Goal: Task Accomplishment & Management: Manage account settings

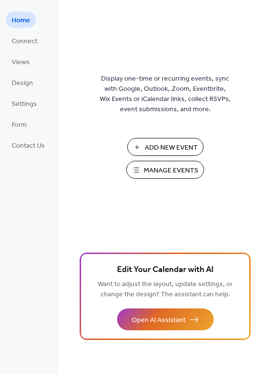
click at [22, 40] on span "Connect" at bounding box center [25, 41] width 26 height 10
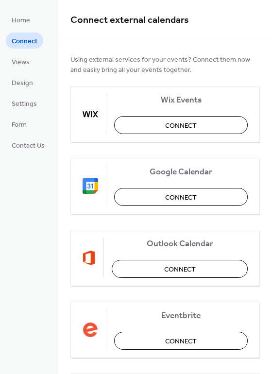
click at [18, 24] on span "Home" at bounding box center [21, 21] width 18 height 10
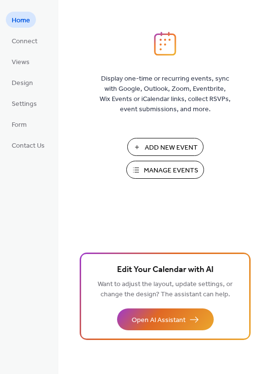
click at [163, 144] on span "Add New Event" at bounding box center [171, 148] width 53 height 10
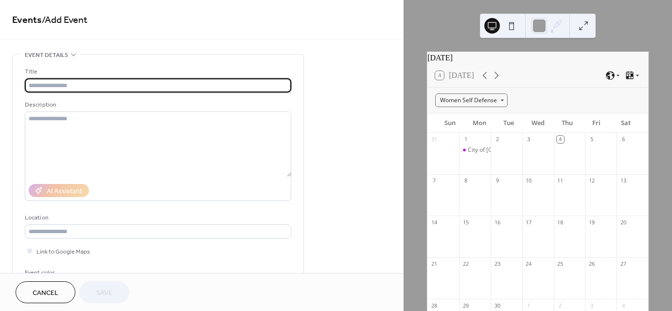
click at [40, 295] on span "Cancel" at bounding box center [46, 293] width 26 height 10
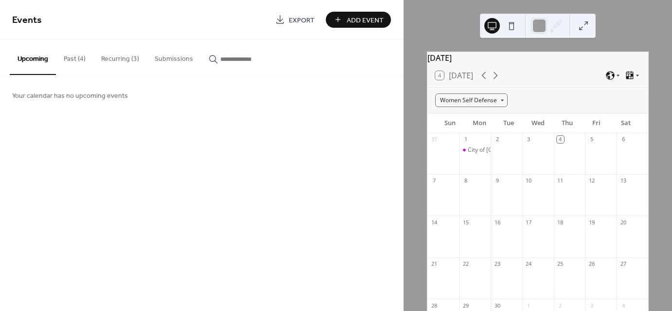
click at [76, 59] on button "Past (4)" at bounding box center [74, 56] width 37 height 35
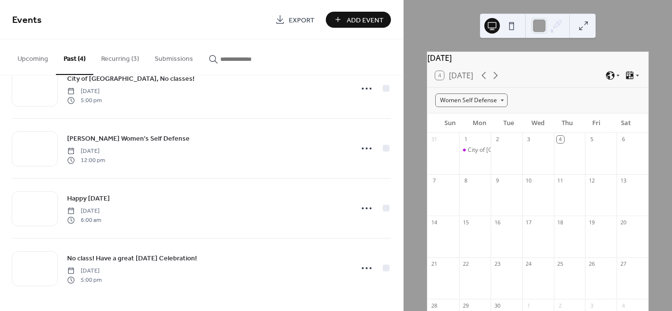
scroll to position [32, 0]
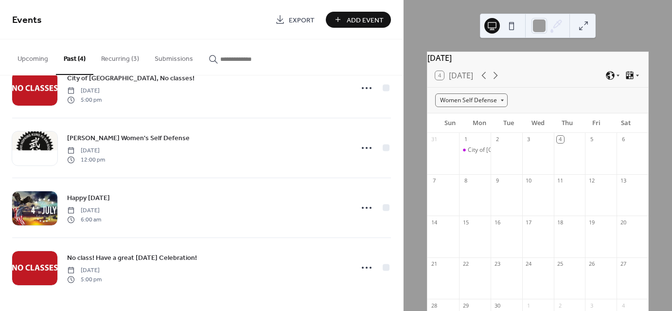
click at [119, 58] on button "Recurring (3)" at bounding box center [119, 56] width 53 height 35
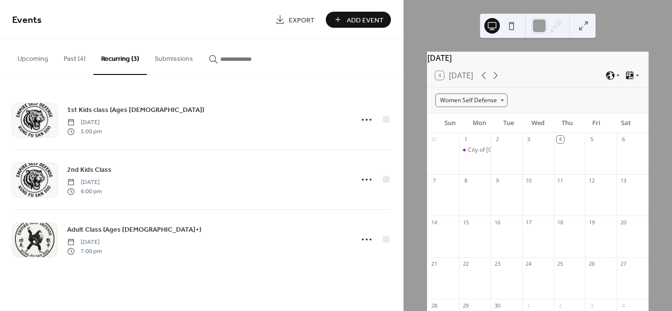
click at [183, 125] on div "1st Kids class (Ages 5-12) Monday, July 7, 2025 5:00 pm" at bounding box center [207, 119] width 280 height 31
click at [361, 120] on icon at bounding box center [367, 120] width 16 height 16
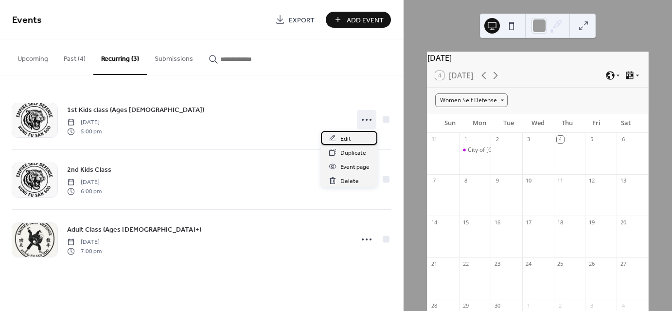
click at [342, 136] on span "Edit" at bounding box center [345, 139] width 11 height 10
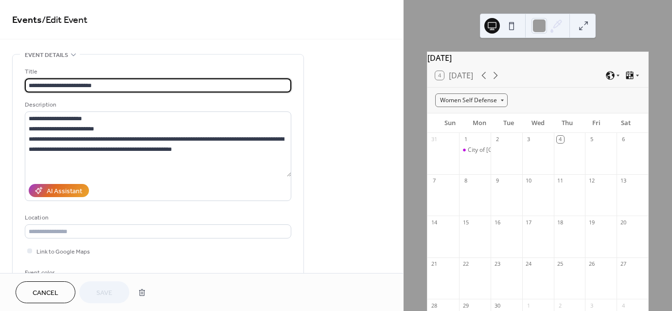
type input "**********"
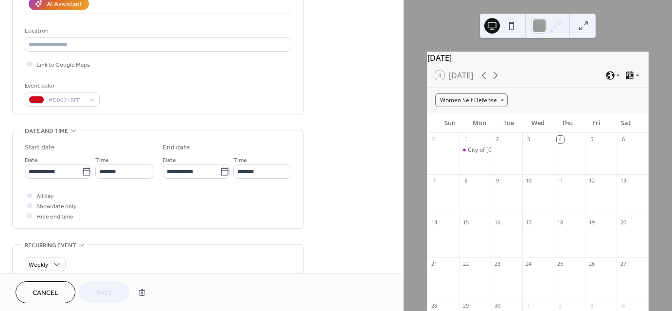
scroll to position [195, 0]
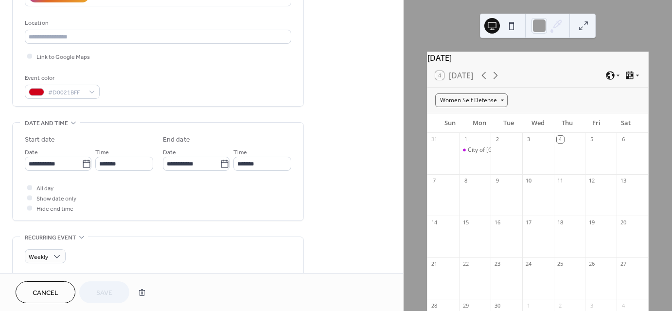
click at [83, 164] on icon at bounding box center [87, 164] width 10 height 10
click at [82, 164] on input "**********" at bounding box center [53, 164] width 57 height 14
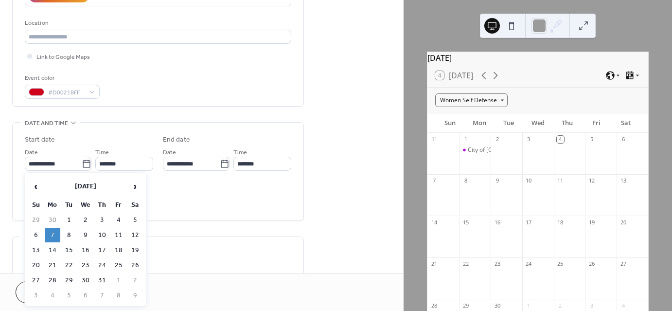
click at [137, 187] on span "›" at bounding box center [135, 186] width 15 height 19
click at [52, 229] on td "8" at bounding box center [53, 235] width 16 height 14
type input "**********"
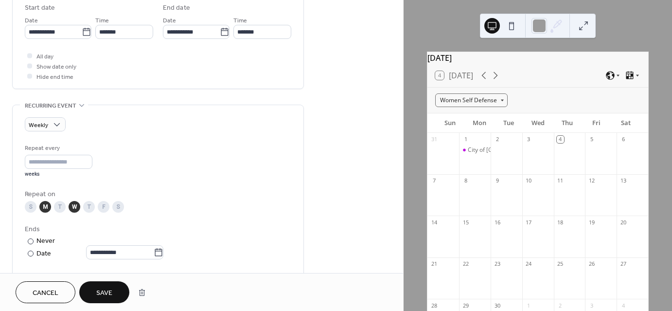
scroll to position [340, 0]
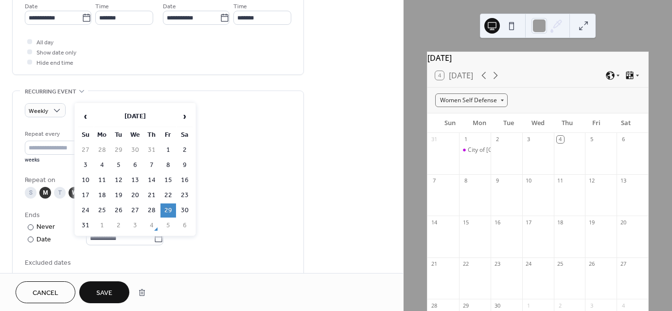
click at [163, 239] on icon at bounding box center [159, 238] width 10 height 10
click at [154, 239] on input "**********" at bounding box center [120, 238] width 68 height 14
click at [183, 120] on span "›" at bounding box center [184, 115] width 15 height 19
click at [154, 206] on td "30" at bounding box center [152, 210] width 16 height 14
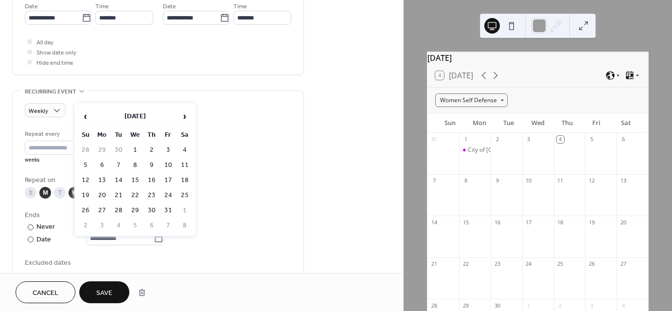
type input "**********"
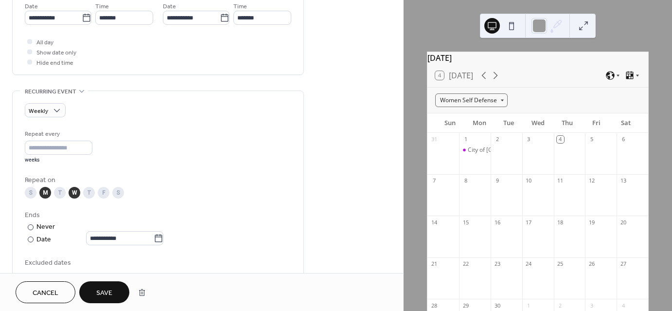
click at [113, 291] on button "Save" at bounding box center [104, 292] width 50 height 22
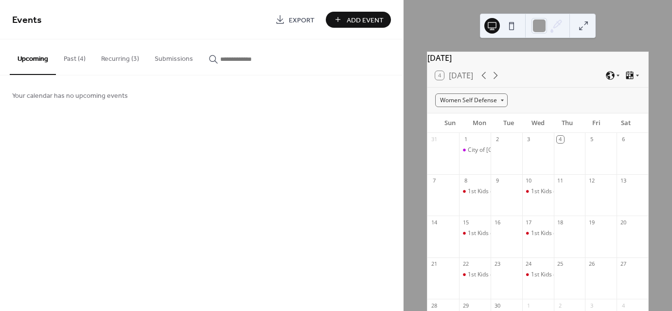
click at [117, 60] on button "Recurring (3)" at bounding box center [119, 56] width 53 height 35
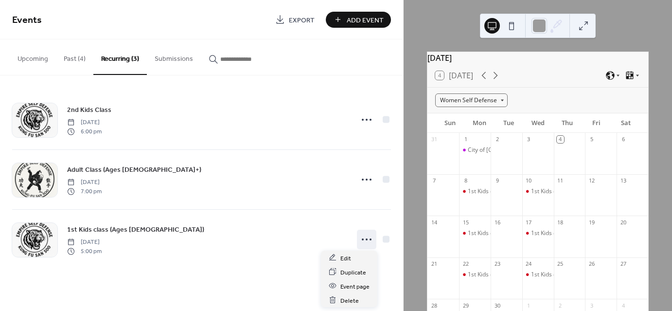
click at [368, 242] on icon at bounding box center [367, 239] width 16 height 16
click at [351, 252] on div "Edit" at bounding box center [349, 257] width 56 height 14
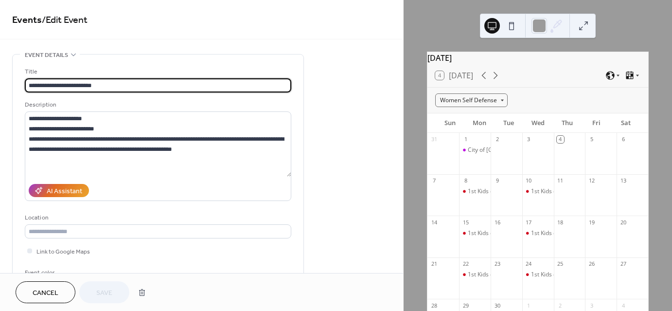
type input "**********"
click at [43, 292] on span "Cancel" at bounding box center [46, 293] width 26 height 10
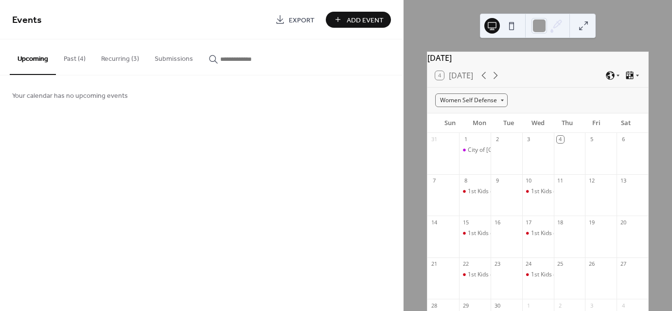
click at [113, 56] on button "Recurring (3)" at bounding box center [119, 56] width 53 height 35
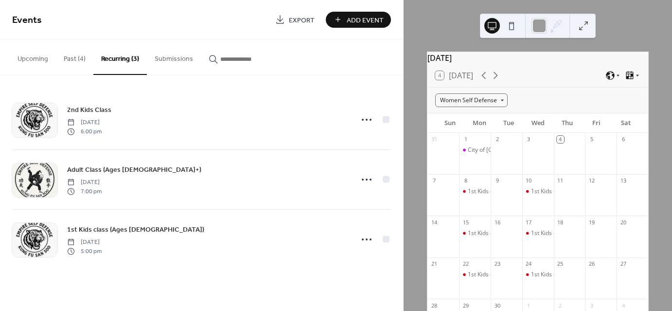
click at [367, 123] on icon at bounding box center [367, 120] width 16 height 16
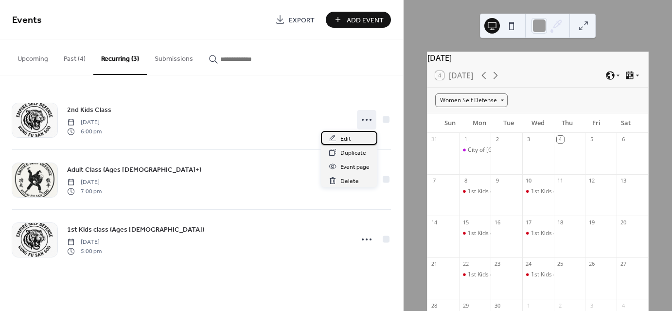
click at [350, 135] on span "Edit" at bounding box center [345, 139] width 11 height 10
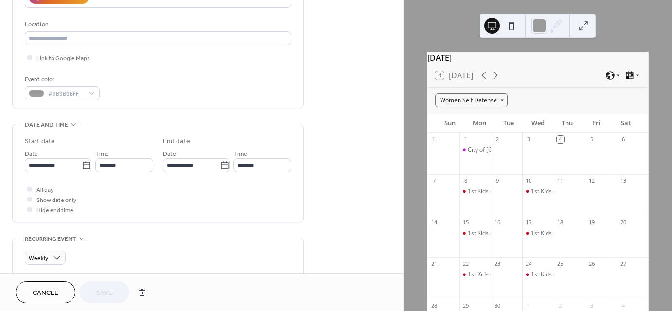
scroll to position [195, 0]
click at [84, 164] on icon at bounding box center [87, 164] width 10 height 10
click at [82, 164] on input "**********" at bounding box center [53, 164] width 57 height 14
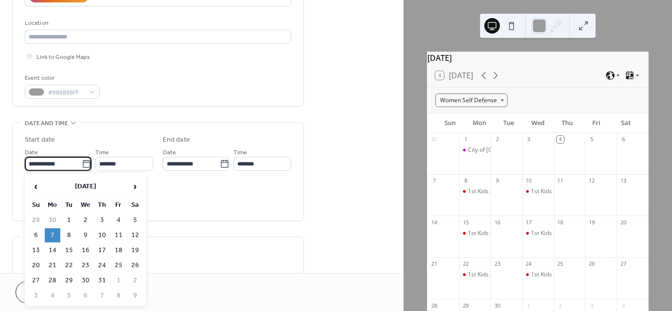
click at [136, 189] on span "›" at bounding box center [135, 186] width 15 height 19
click at [39, 187] on span "‹" at bounding box center [36, 186] width 15 height 19
click at [136, 182] on span "›" at bounding box center [135, 186] width 15 height 19
click at [85, 165] on icon at bounding box center [87, 164] width 10 height 10
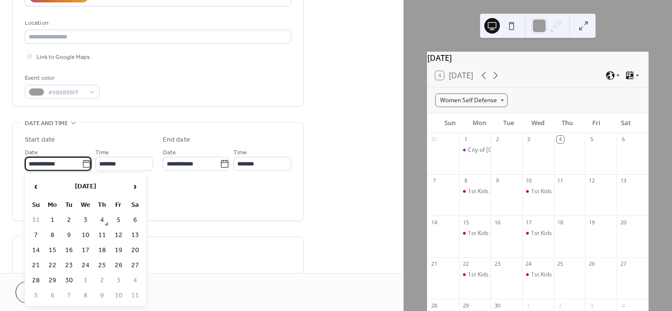
click at [82, 165] on input "**********" at bounding box center [53, 164] width 57 height 14
click at [130, 185] on span "›" at bounding box center [135, 186] width 15 height 19
click at [52, 232] on td "8" at bounding box center [53, 235] width 16 height 14
type input "**********"
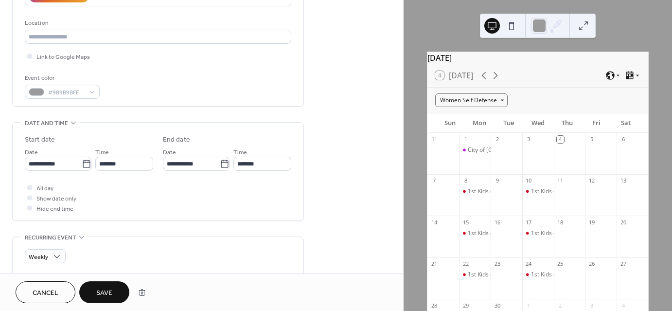
click at [226, 165] on icon at bounding box center [225, 164] width 10 height 10
click at [220, 165] on input "**********" at bounding box center [191, 164] width 57 height 14
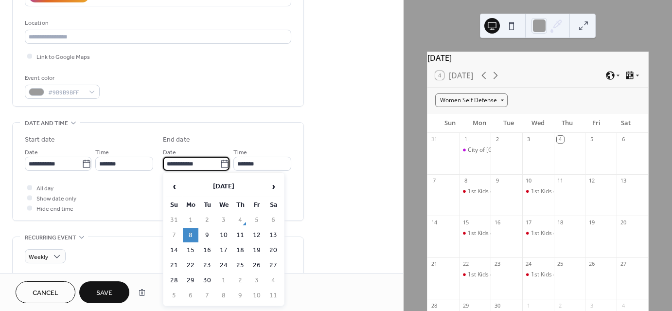
click at [269, 188] on span "›" at bounding box center [273, 186] width 15 height 19
click at [269, 187] on span "›" at bounding box center [273, 186] width 15 height 19
click at [177, 188] on span "‹" at bounding box center [174, 186] width 15 height 19
click at [240, 274] on td "30" at bounding box center [240, 280] width 16 height 14
type input "**********"
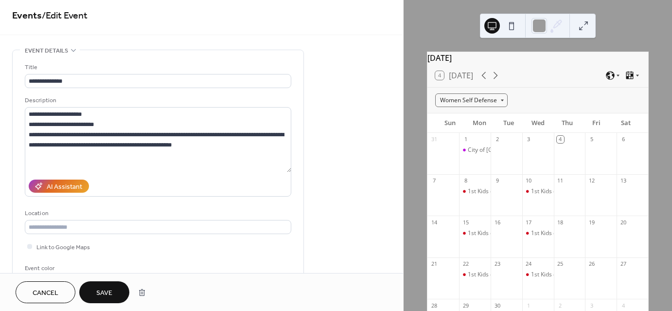
scroll to position [0, 0]
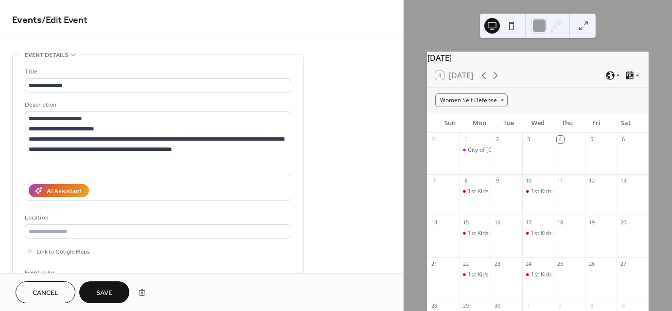
click at [112, 289] on span "Save" at bounding box center [104, 293] width 16 height 10
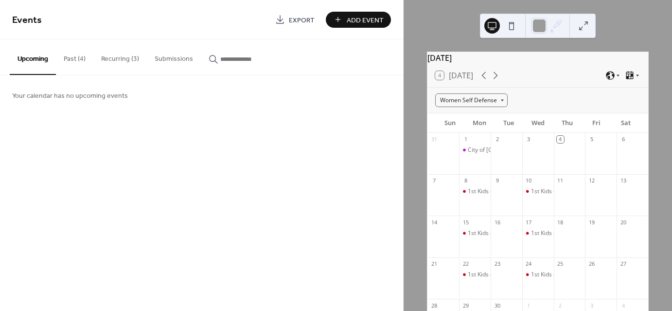
click at [125, 58] on button "Recurring (3)" at bounding box center [119, 56] width 53 height 35
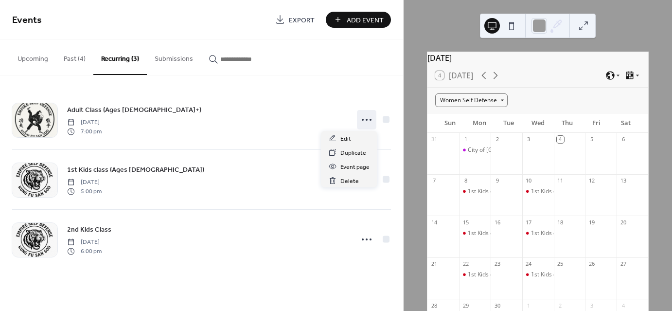
click at [362, 116] on icon at bounding box center [367, 120] width 16 height 16
click at [345, 139] on span "Edit" at bounding box center [345, 139] width 11 height 10
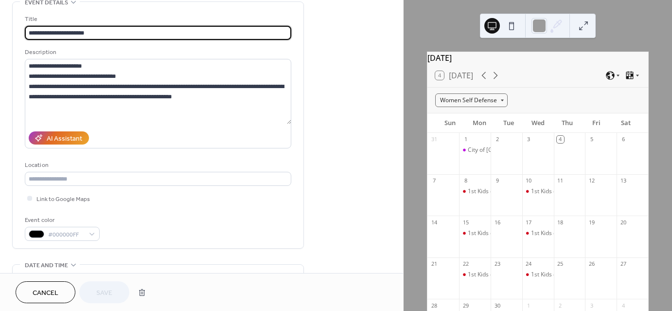
scroll to position [195, 0]
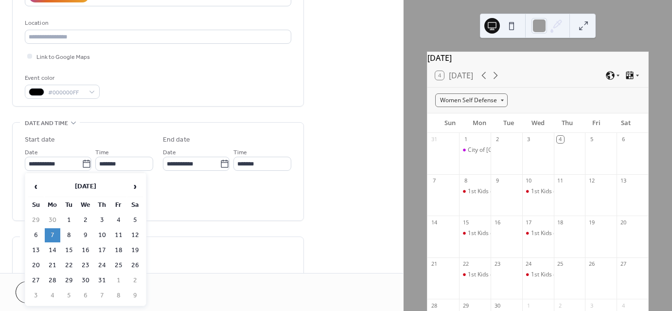
click at [88, 164] on icon at bounding box center [87, 164] width 10 height 10
click at [82, 164] on input "**********" at bounding box center [53, 164] width 57 height 14
click at [130, 183] on span "›" at bounding box center [135, 186] width 15 height 19
click at [130, 182] on span "›" at bounding box center [135, 186] width 15 height 19
click at [54, 231] on td "8" at bounding box center [53, 235] width 16 height 14
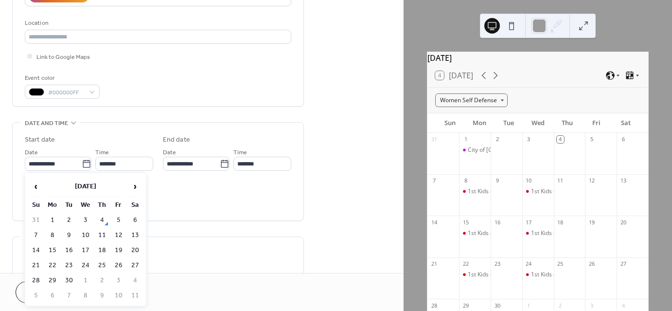
type input "**********"
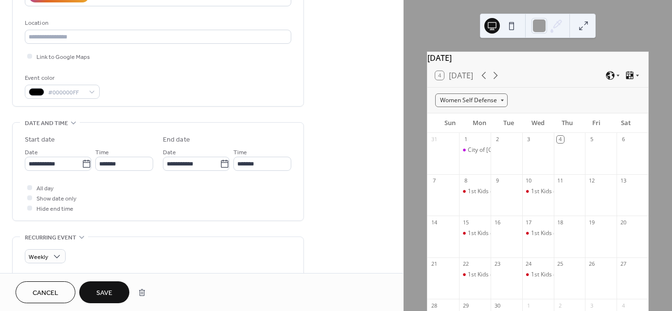
click at [222, 164] on icon at bounding box center [225, 164] width 10 height 10
click at [220, 164] on input "**********" at bounding box center [191, 164] width 57 height 14
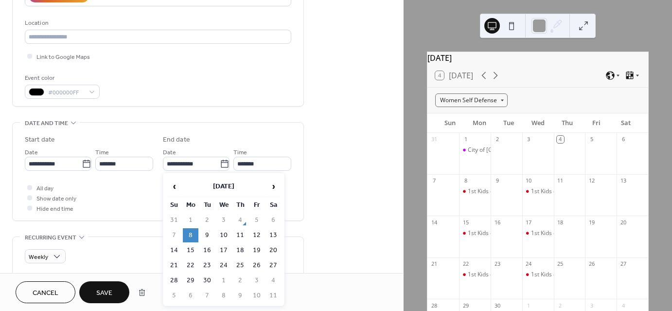
click at [268, 185] on span "›" at bounding box center [273, 186] width 15 height 19
click at [268, 186] on span "›" at bounding box center [273, 186] width 15 height 19
click at [172, 184] on span "‹" at bounding box center [174, 186] width 15 height 19
click at [242, 278] on td "30" at bounding box center [240, 280] width 16 height 14
type input "**********"
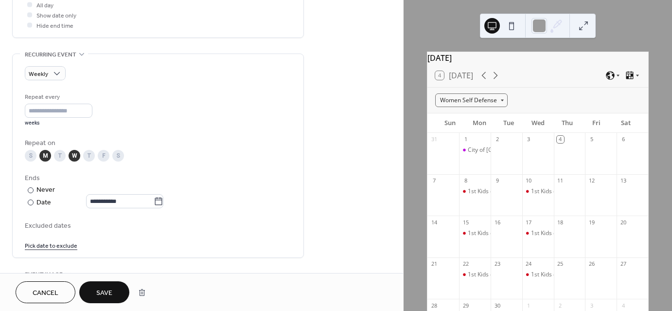
scroll to position [389, 0]
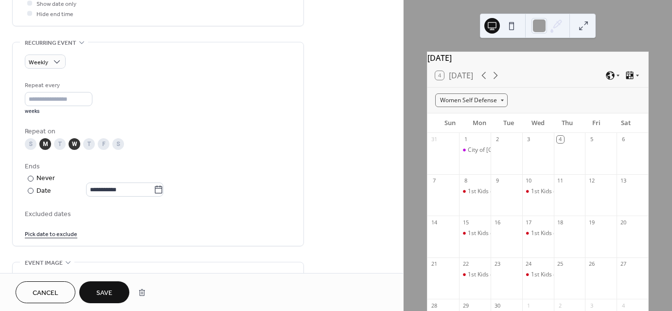
click at [163, 191] on icon at bounding box center [159, 190] width 10 height 10
click at [154, 191] on input "**********" at bounding box center [120, 189] width 68 height 14
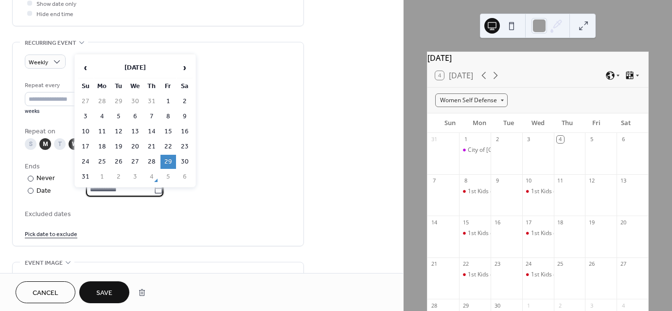
click at [188, 70] on span "›" at bounding box center [184, 67] width 15 height 19
click at [153, 157] on td "30" at bounding box center [152, 162] width 16 height 14
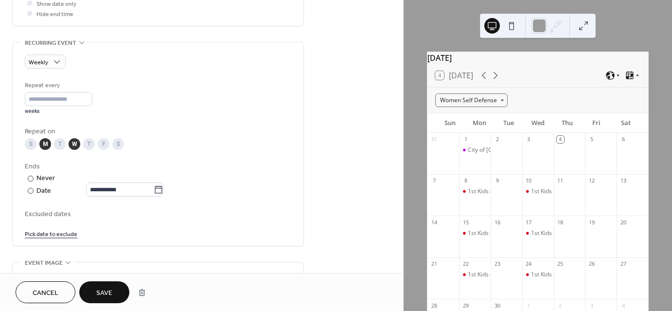
click at [162, 190] on icon at bounding box center [158, 189] width 7 height 8
click at [154, 190] on input "**********" at bounding box center [120, 189] width 68 height 14
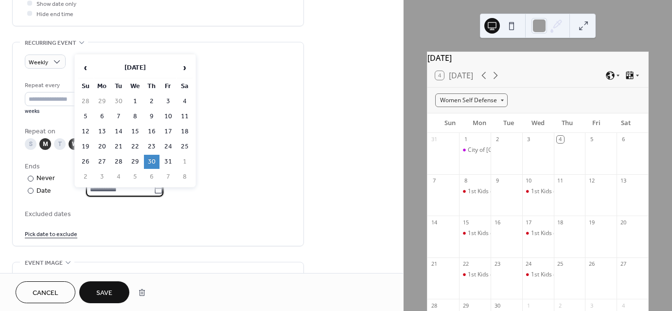
click at [182, 71] on span "›" at bounding box center [184, 67] width 15 height 19
click at [121, 146] on td "23" at bounding box center [119, 147] width 16 height 14
type input "**********"
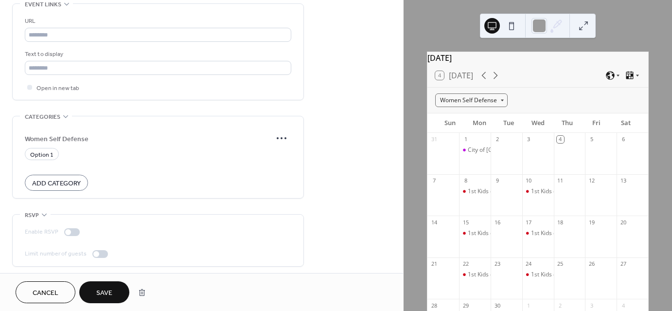
scroll to position [712, 0]
click at [106, 291] on span "Save" at bounding box center [104, 293] width 16 height 10
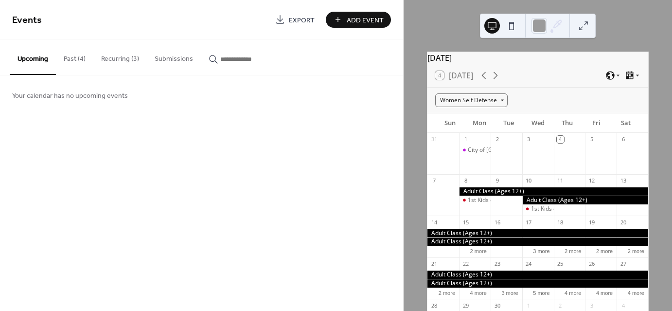
click at [111, 57] on button "Recurring (3)" at bounding box center [119, 56] width 53 height 35
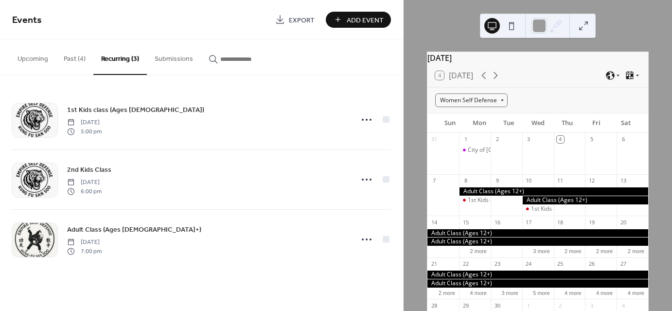
click at [368, 236] on icon at bounding box center [367, 239] width 16 height 16
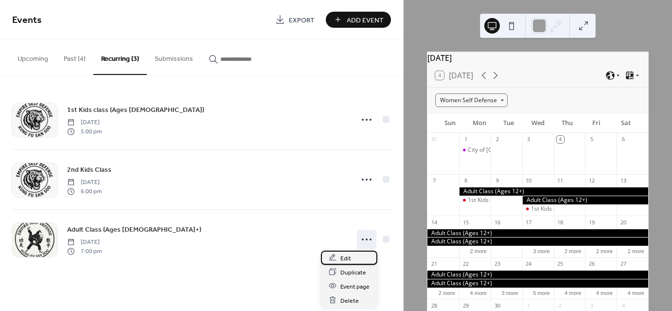
click at [350, 254] on div "Edit" at bounding box center [349, 257] width 56 height 14
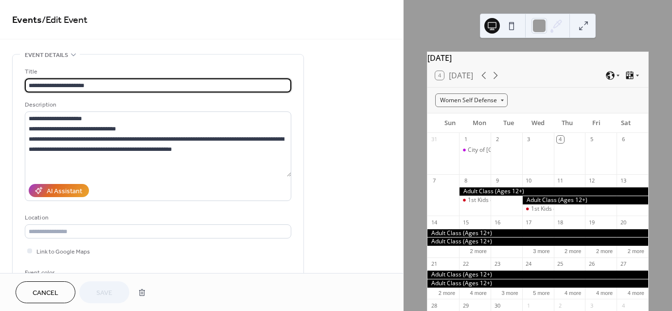
type input "**********"
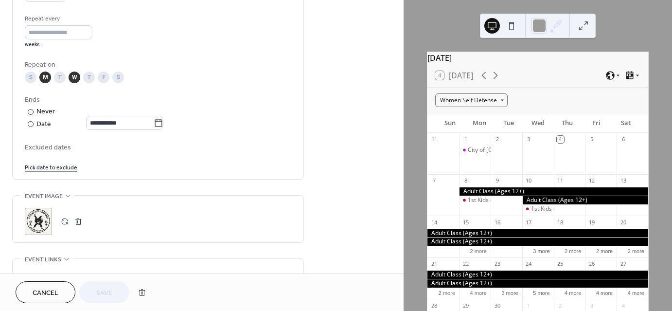
scroll to position [438, 0]
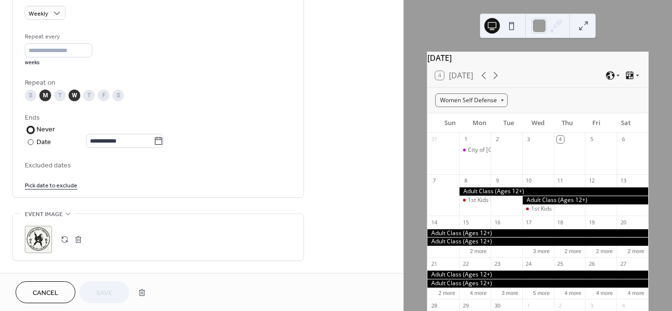
click at [29, 129] on div at bounding box center [31, 130] width 6 height 6
click at [114, 290] on button "Save" at bounding box center [104, 292] width 50 height 22
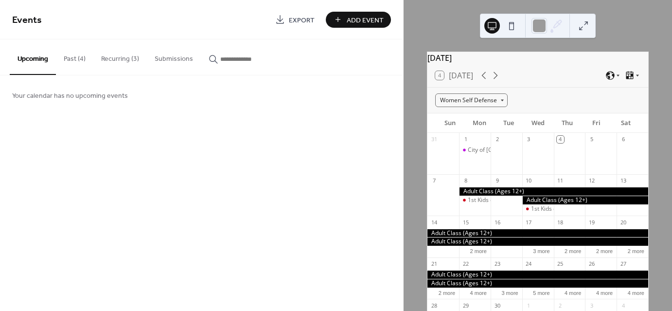
click at [130, 54] on button "Recurring (3)" at bounding box center [119, 56] width 53 height 35
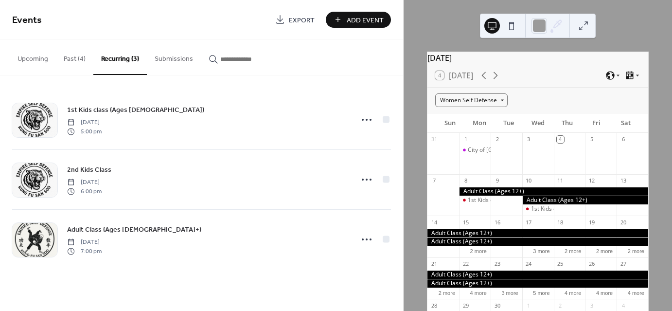
click at [363, 239] on circle at bounding box center [363, 239] width 2 height 2
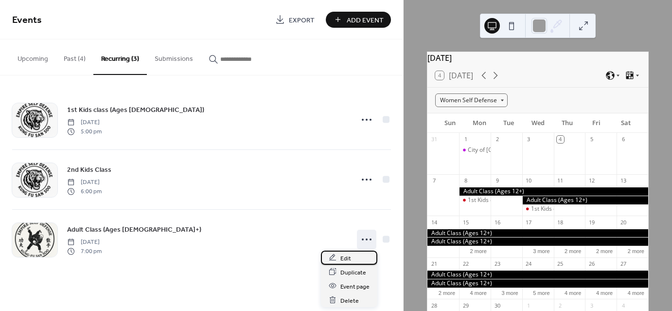
click at [355, 256] on div "Edit" at bounding box center [349, 257] width 56 height 14
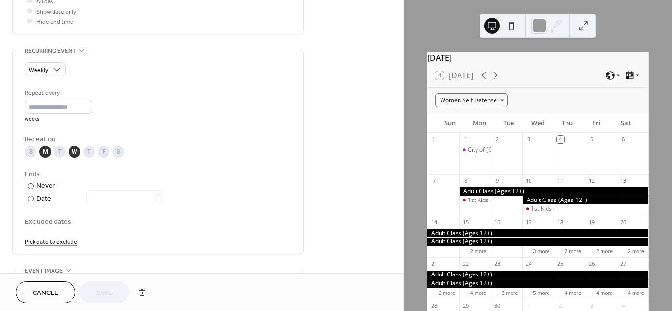
scroll to position [389, 0]
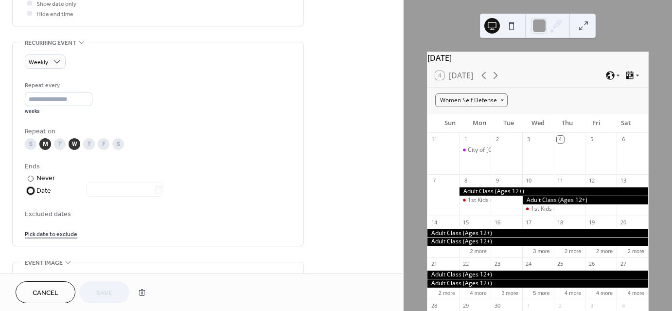
click at [39, 191] on div "Date" at bounding box center [99, 190] width 127 height 11
click at [163, 186] on label at bounding box center [124, 189] width 77 height 14
click at [154, 186] on input "text" at bounding box center [120, 189] width 68 height 14
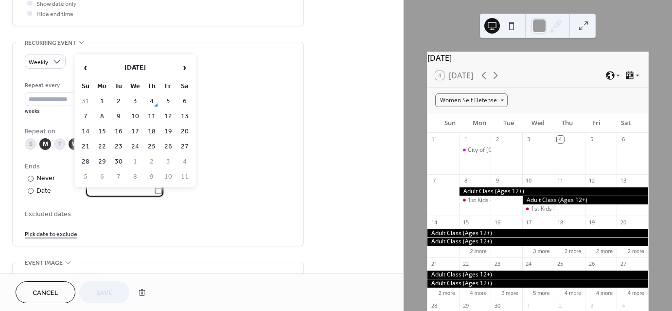
click at [163, 187] on icon at bounding box center [159, 190] width 10 height 10
click at [154, 187] on input "text" at bounding box center [120, 189] width 68 height 14
click at [88, 69] on span "‹" at bounding box center [85, 67] width 15 height 19
click at [181, 67] on span "›" at bounding box center [184, 67] width 15 height 19
click at [158, 99] on td "4" at bounding box center [152, 101] width 16 height 14
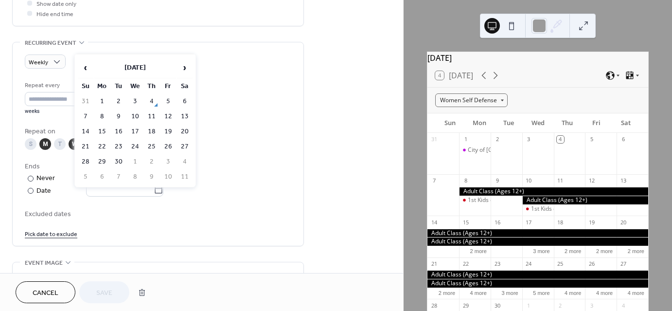
type input "**********"
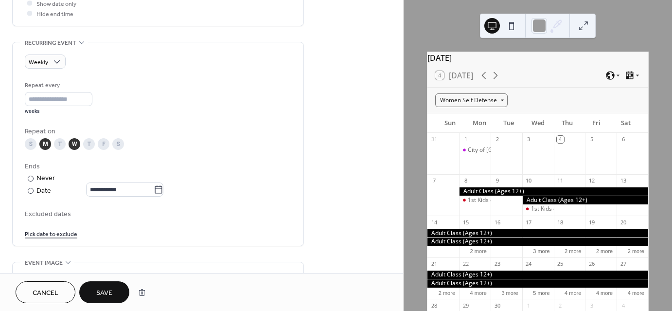
click at [111, 285] on button "Save" at bounding box center [104, 292] width 50 height 22
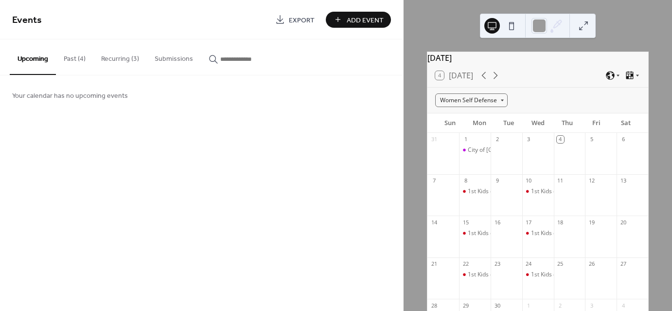
click at [122, 60] on button "Recurring (3)" at bounding box center [119, 56] width 53 height 35
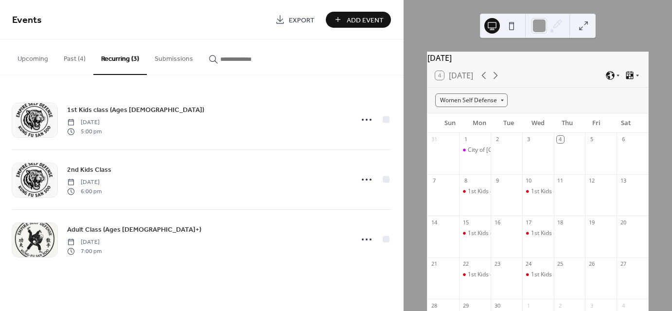
click at [101, 225] on span "Adult Class (Ages 12+)" at bounding box center [134, 230] width 134 height 10
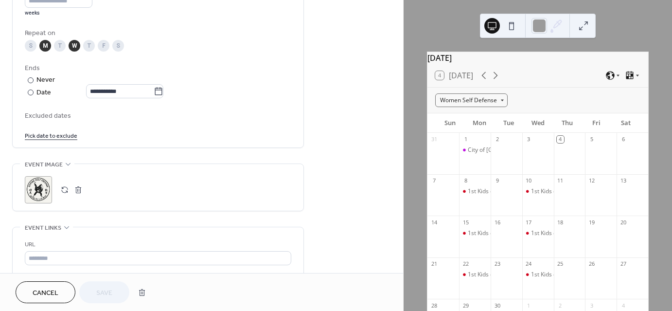
scroll to position [486, 0]
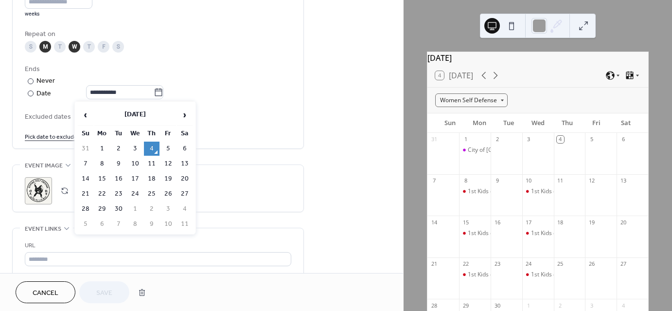
click at [162, 92] on icon at bounding box center [158, 92] width 7 height 8
click at [154, 92] on input "**********" at bounding box center [120, 92] width 68 height 14
click at [180, 113] on span "›" at bounding box center [184, 114] width 15 height 19
click at [155, 202] on td "30" at bounding box center [152, 209] width 16 height 14
type input "**********"
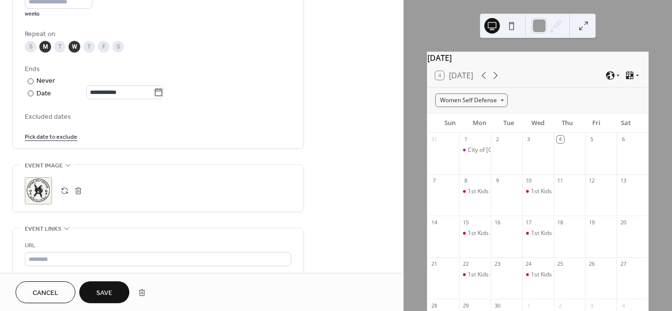
click at [106, 291] on span "Save" at bounding box center [104, 293] width 16 height 10
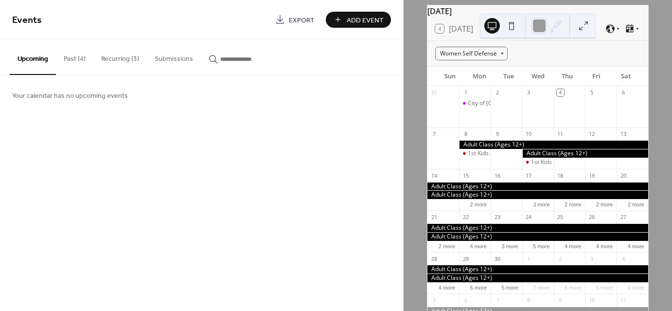
scroll to position [49, 0]
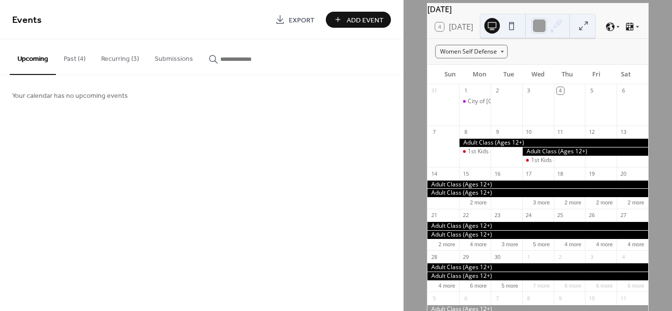
click at [114, 53] on button "Recurring (3)" at bounding box center [119, 56] width 53 height 35
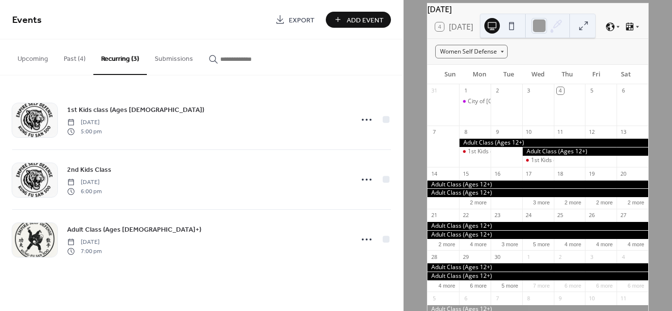
click at [364, 237] on icon at bounding box center [367, 239] width 16 height 16
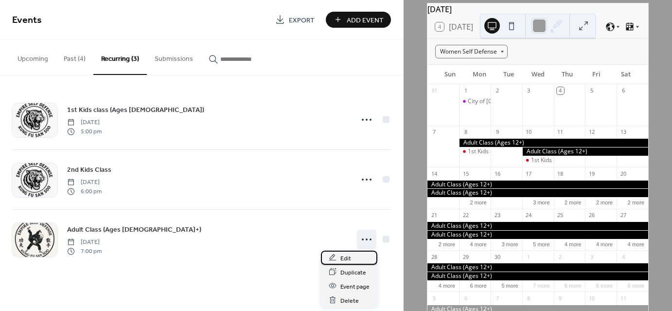
click at [353, 260] on div "Edit" at bounding box center [349, 257] width 56 height 14
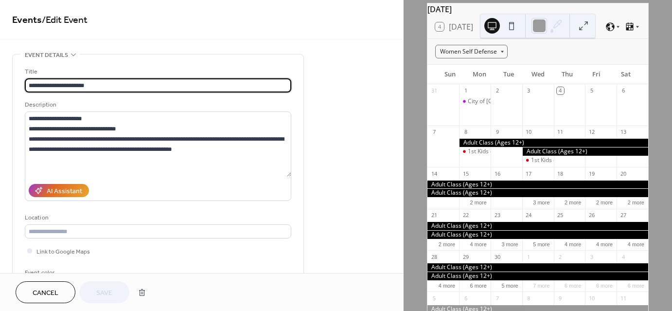
type input "**********"
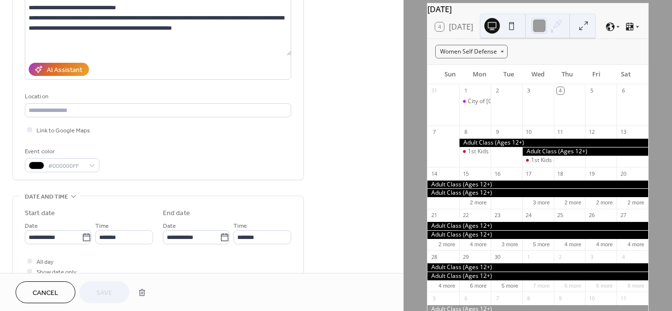
scroll to position [146, 0]
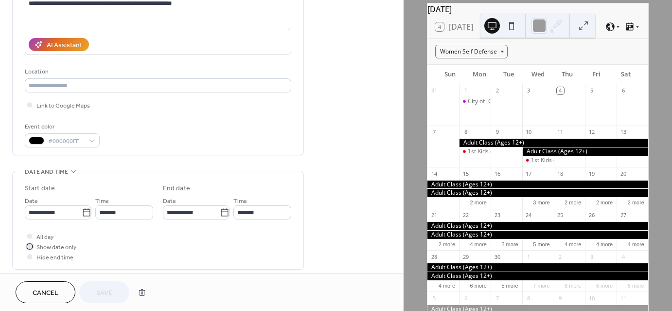
click at [28, 247] on div at bounding box center [29, 246] width 5 height 5
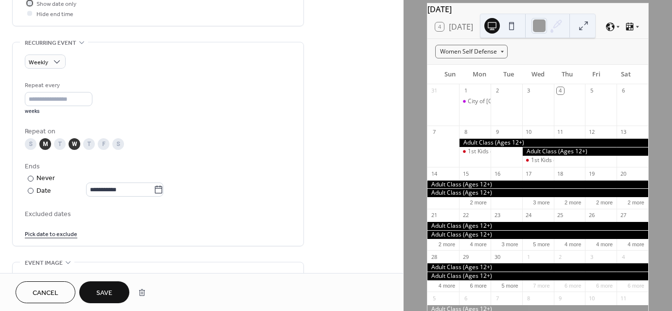
scroll to position [535, 0]
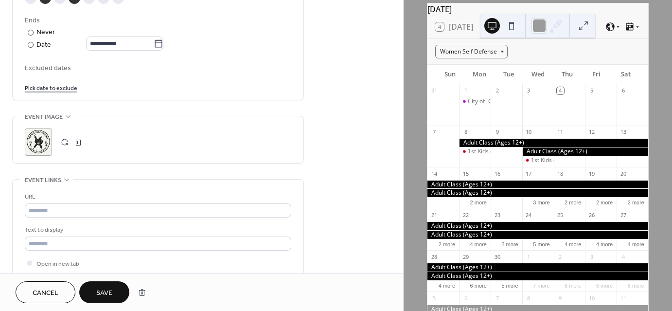
click at [106, 293] on span "Save" at bounding box center [104, 293] width 16 height 10
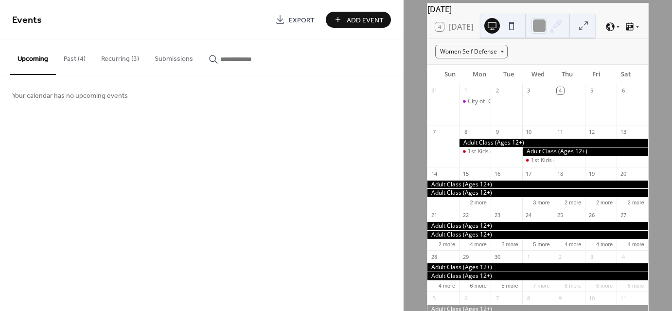
click at [121, 58] on button "Recurring (3)" at bounding box center [119, 56] width 53 height 35
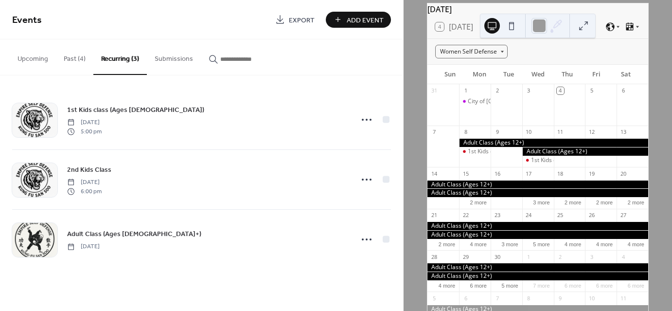
click at [369, 180] on icon at bounding box center [367, 180] width 16 height 16
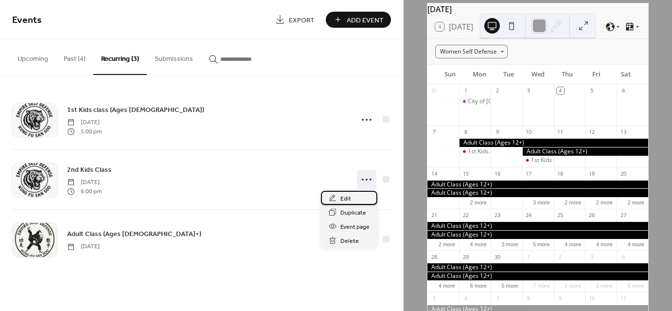
click at [350, 200] on div "Edit" at bounding box center [349, 198] width 56 height 14
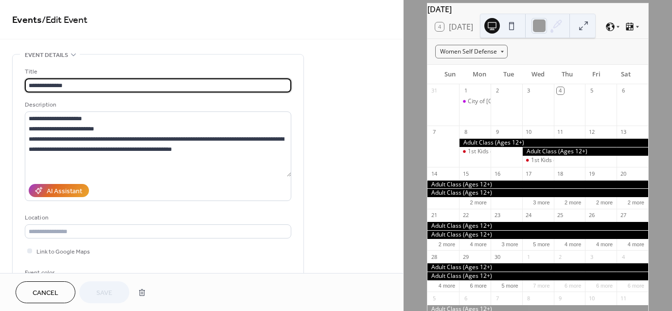
type input "**********"
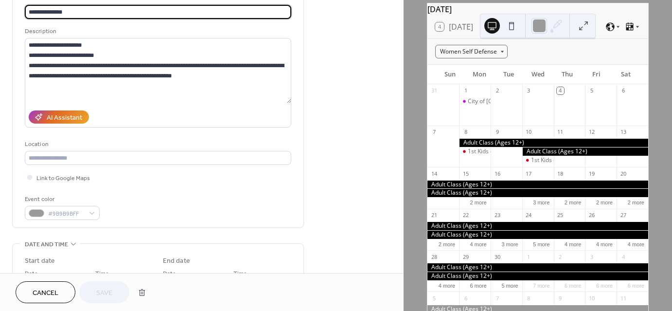
scroll to position [49, 0]
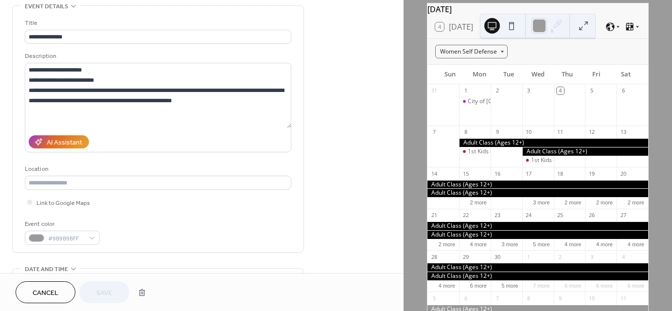
click at [45, 295] on span "Cancel" at bounding box center [46, 293] width 26 height 10
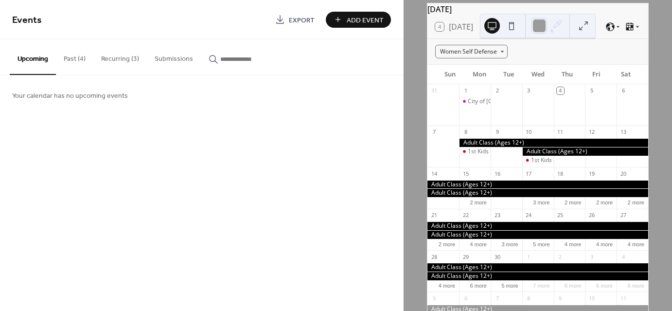
click at [113, 55] on button "Recurring (3)" at bounding box center [119, 56] width 53 height 35
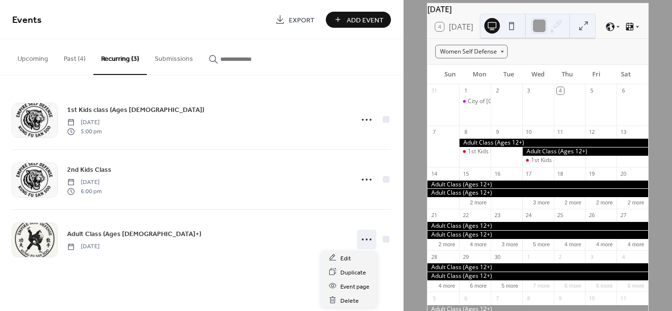
click at [359, 238] on icon at bounding box center [367, 239] width 16 height 16
click at [342, 253] on span "Edit" at bounding box center [345, 258] width 11 height 10
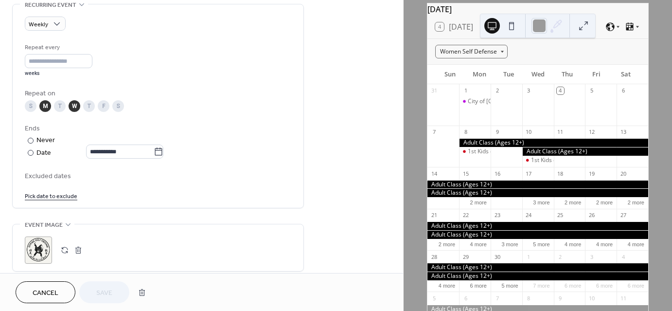
scroll to position [438, 0]
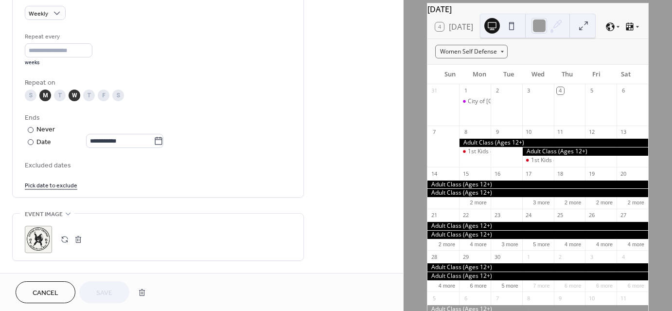
click at [162, 140] on icon at bounding box center [158, 141] width 7 height 8
click at [154, 140] on input "**********" at bounding box center [120, 141] width 68 height 14
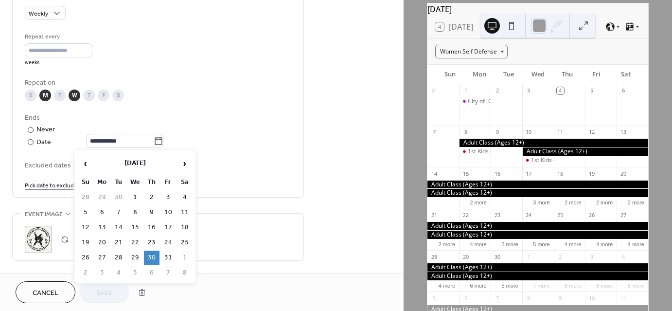
click at [89, 159] on span "‹" at bounding box center [85, 163] width 15 height 19
click at [167, 252] on td "29" at bounding box center [168, 257] width 16 height 14
type input "**********"
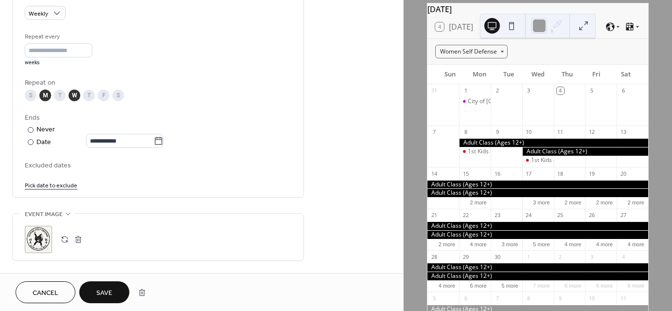
click at [64, 186] on link "Pick date to exclude" at bounding box center [51, 184] width 53 height 10
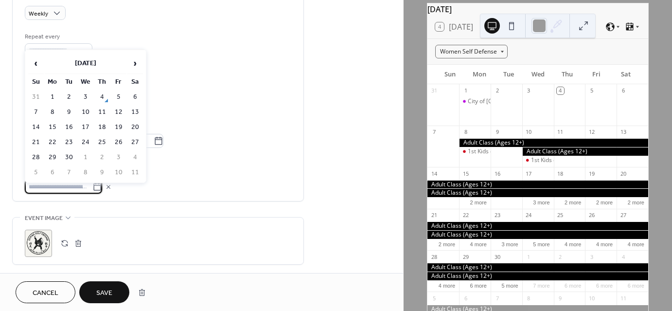
click at [112, 183] on icon at bounding box center [109, 187] width 8 height 8
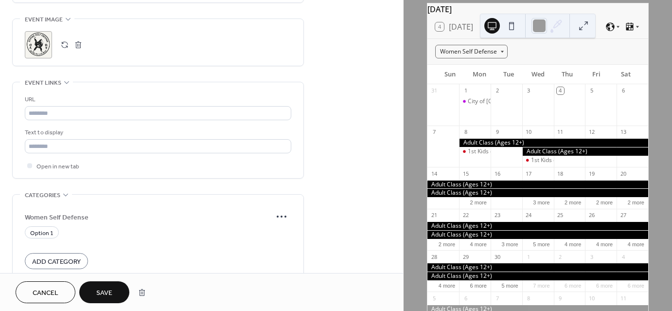
scroll to position [712, 0]
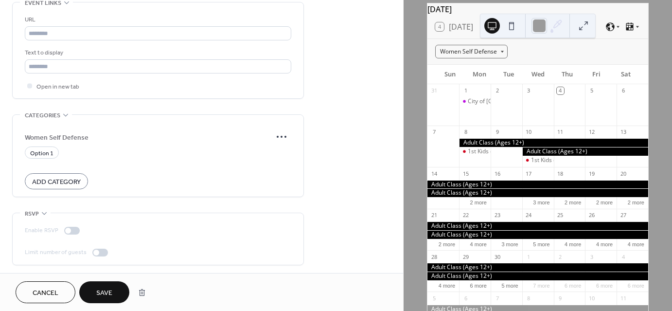
click at [116, 280] on div "Cancel Save" at bounding box center [201, 292] width 403 height 38
click at [117, 285] on button "Save" at bounding box center [104, 292] width 50 height 22
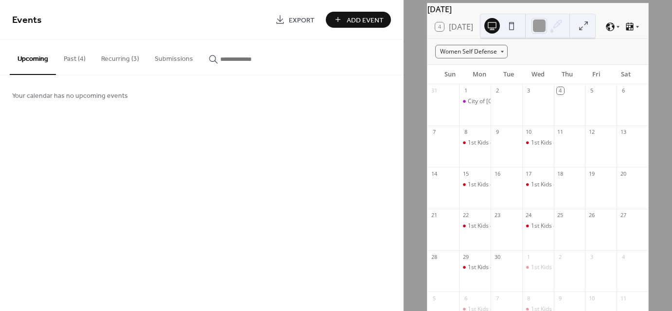
click at [108, 55] on button "Recurring (3)" at bounding box center [119, 56] width 53 height 35
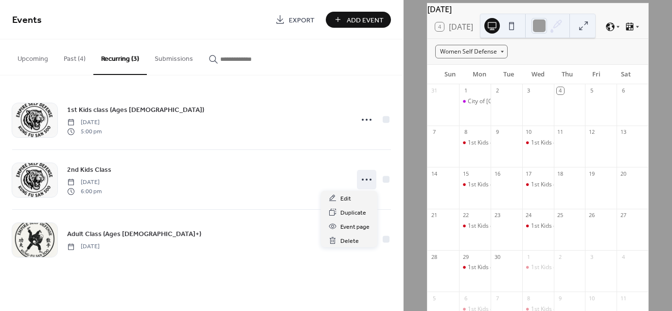
click at [359, 176] on icon at bounding box center [367, 180] width 16 height 16
click at [340, 198] on span "Edit" at bounding box center [345, 199] width 11 height 10
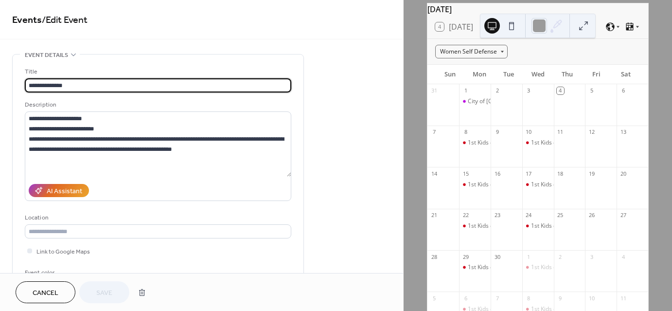
type input "**********"
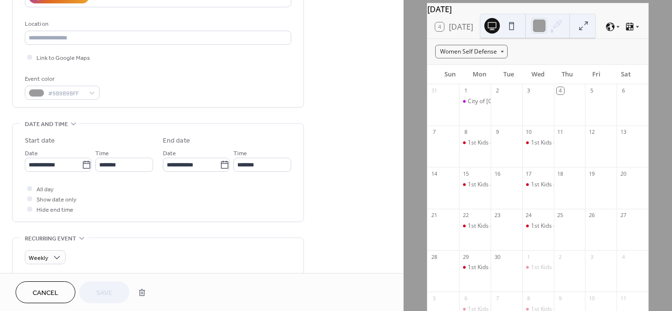
scroll to position [195, 0]
click at [84, 162] on icon at bounding box center [87, 164] width 10 height 10
click at [82, 162] on input "**********" at bounding box center [53, 164] width 57 height 14
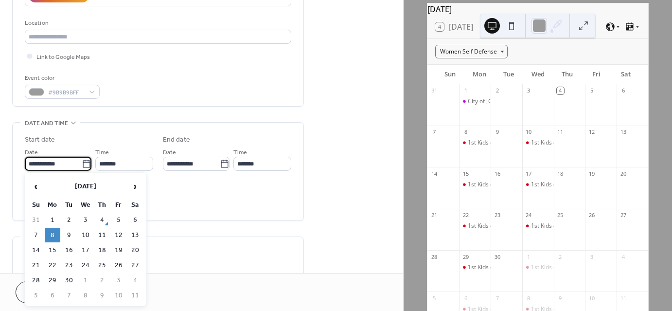
click at [86, 221] on td "3" at bounding box center [86, 220] width 16 height 14
type input "**********"
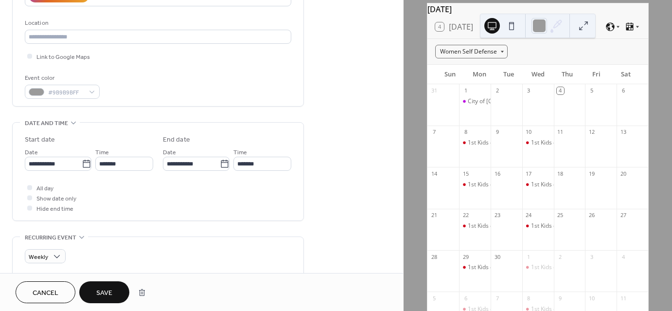
click at [115, 286] on button "Save" at bounding box center [104, 292] width 50 height 22
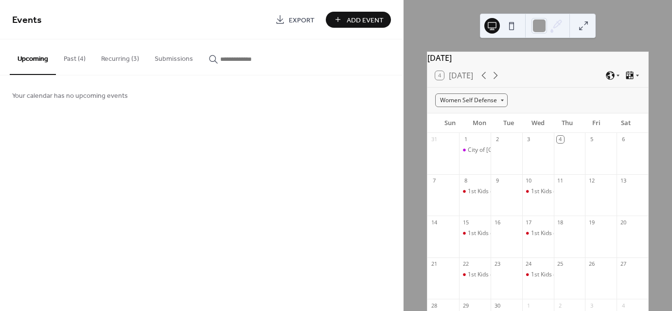
click at [120, 55] on button "Recurring (3)" at bounding box center [119, 56] width 53 height 35
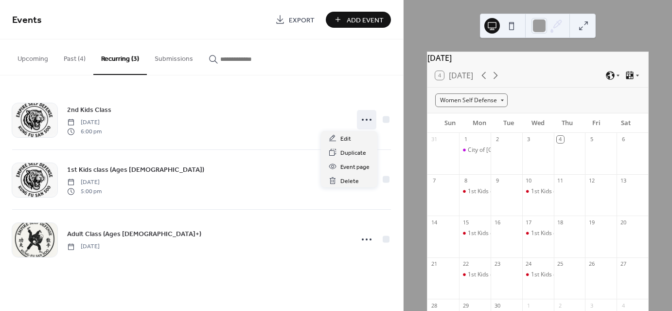
click at [362, 116] on icon at bounding box center [367, 120] width 16 height 16
click at [348, 136] on span "Edit" at bounding box center [345, 139] width 11 height 10
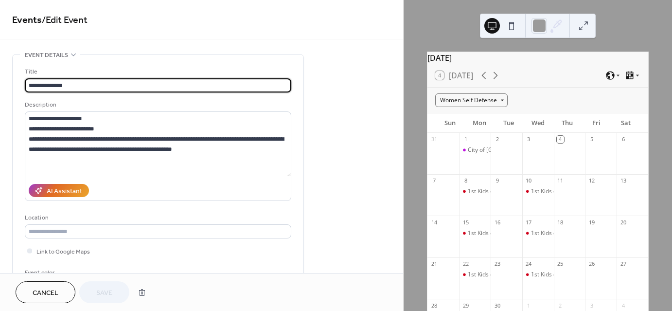
type input "**********"
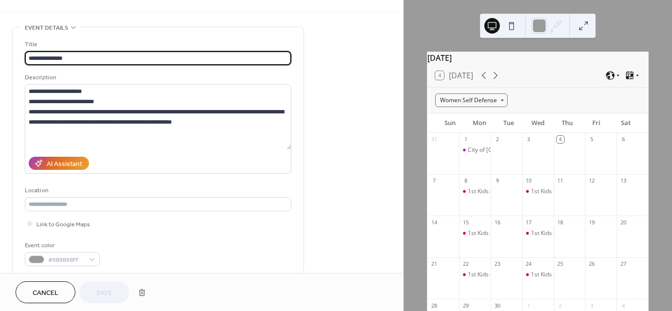
scroll to position [146, 0]
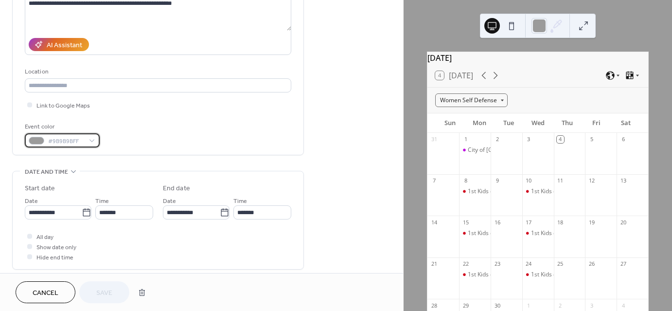
click at [93, 137] on div "#9B9B9BFF" at bounding box center [62, 140] width 75 height 14
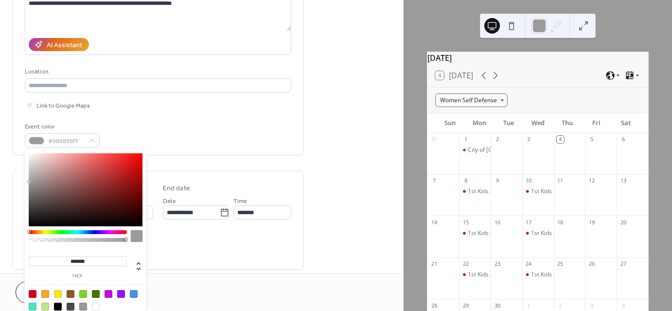
click at [69, 305] on div at bounding box center [71, 306] width 8 height 8
type input "*******"
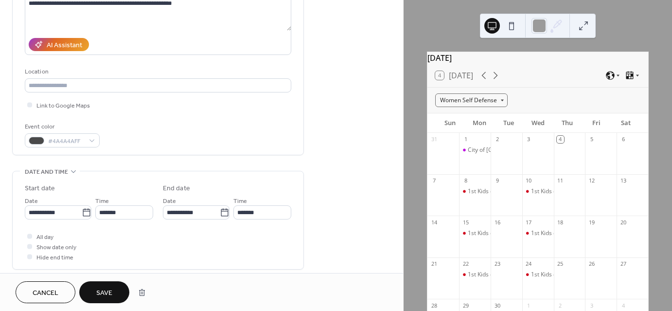
click at [178, 251] on div "All day Show date only Hide end time" at bounding box center [158, 246] width 266 height 31
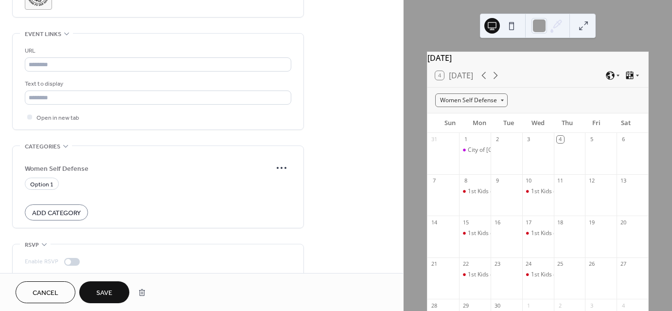
scroll to position [712, 0]
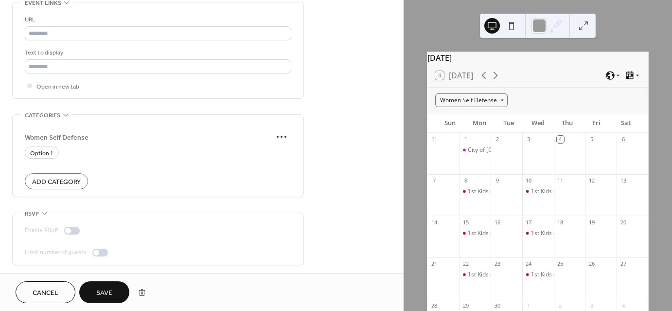
click at [113, 289] on button "Save" at bounding box center [104, 292] width 50 height 22
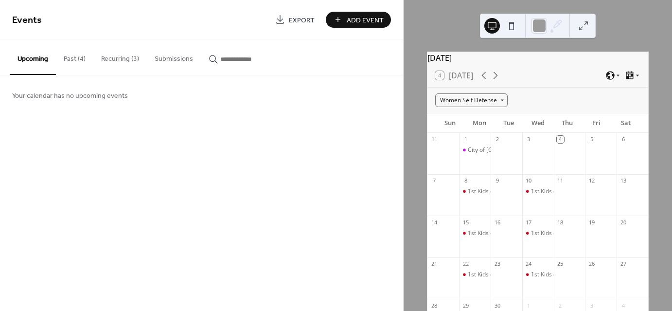
click at [125, 57] on button "Recurring (3)" at bounding box center [119, 56] width 53 height 35
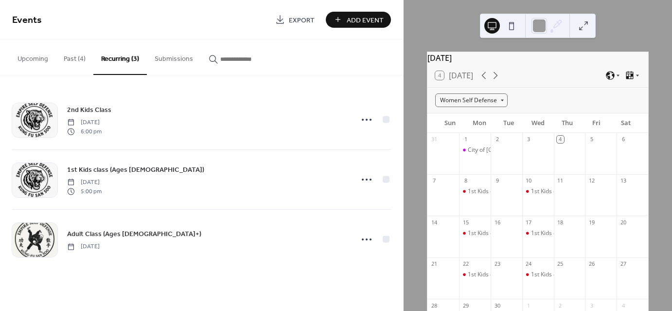
click at [363, 237] on icon at bounding box center [367, 239] width 16 height 16
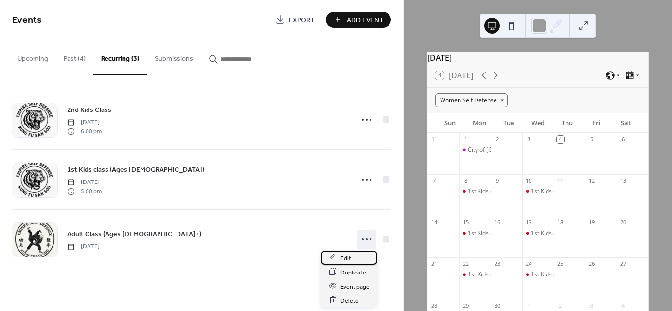
click at [343, 255] on span "Edit" at bounding box center [345, 258] width 11 height 10
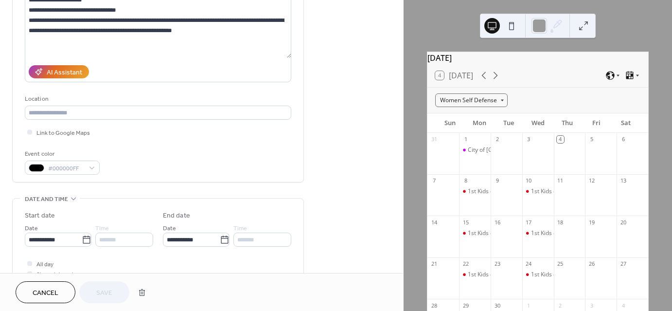
scroll to position [146, 0]
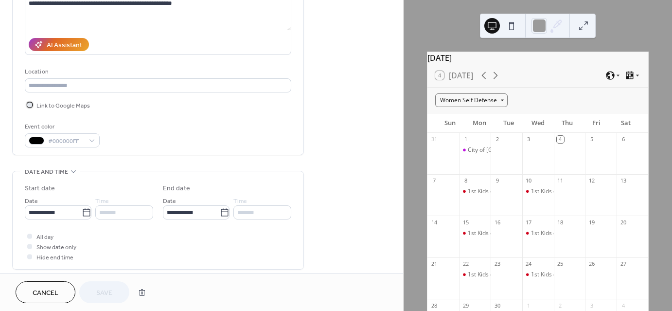
click at [64, 106] on span "Link to Google Maps" at bounding box center [62, 106] width 53 height 10
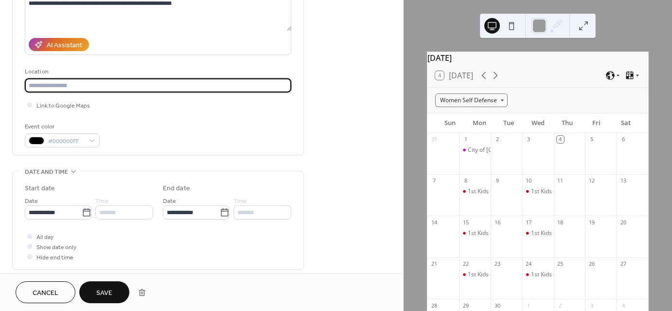
click at [87, 88] on input "text" at bounding box center [158, 85] width 266 height 14
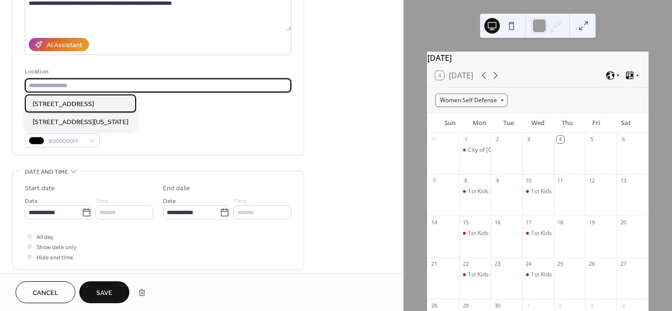
click at [81, 101] on span "214 N Palm Ave, Rialto, CA 92376" at bounding box center [63, 104] width 61 height 10
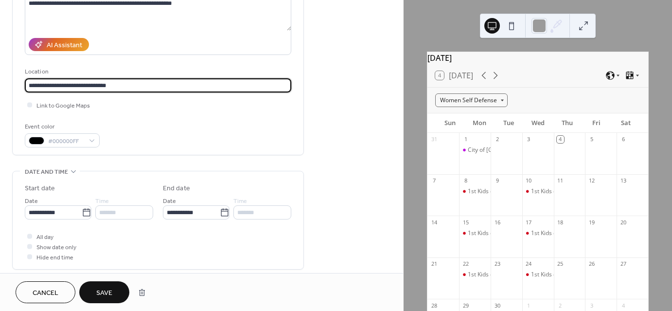
click at [124, 86] on input "**********" at bounding box center [158, 85] width 266 height 14
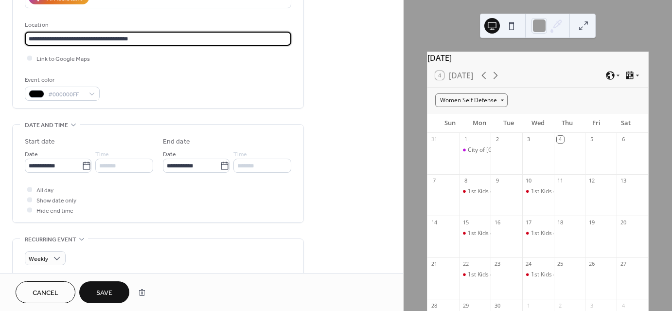
scroll to position [195, 0]
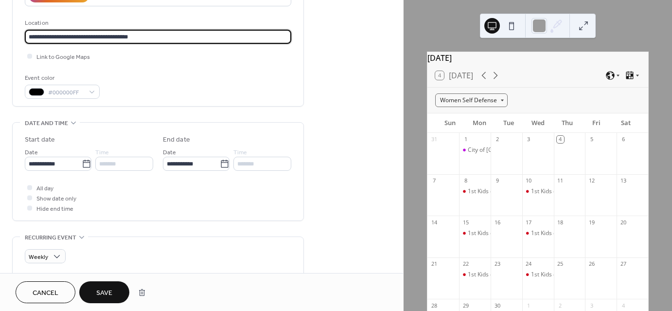
type input "**********"
click at [84, 158] on label "**********" at bounding box center [58, 164] width 67 height 14
click at [82, 158] on input "**********" at bounding box center [53, 164] width 57 height 14
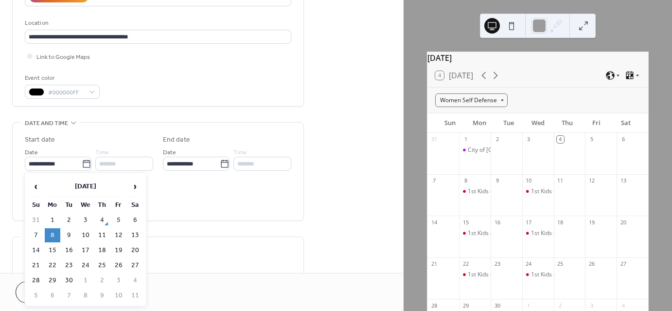
click at [86, 219] on td "3" at bounding box center [86, 220] width 16 height 14
type input "**********"
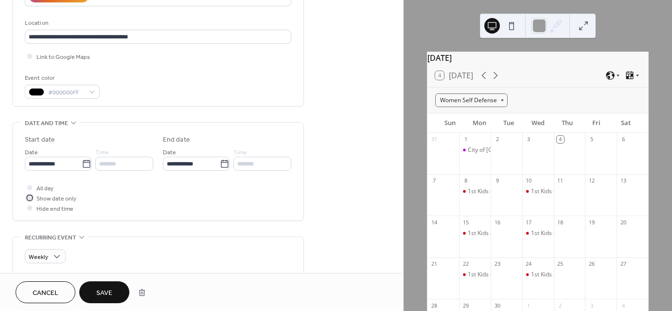
click at [31, 197] on icon at bounding box center [29, 197] width 3 height 3
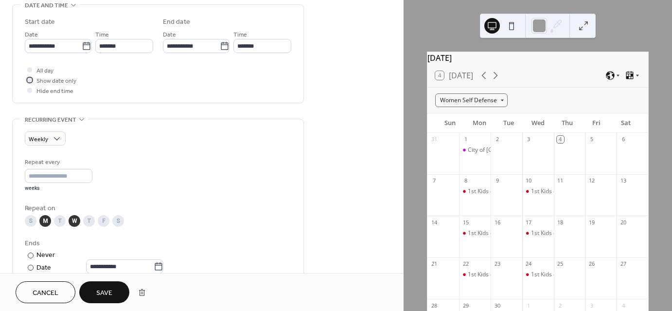
scroll to position [389, 0]
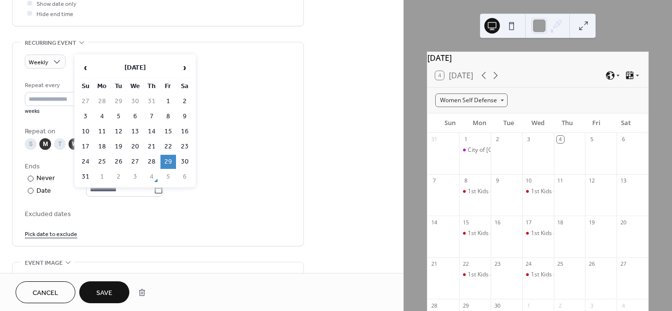
click at [162, 190] on icon at bounding box center [159, 190] width 10 height 10
click at [154, 190] on input "**********" at bounding box center [120, 189] width 68 height 14
click at [183, 67] on span "›" at bounding box center [184, 67] width 15 height 19
click at [155, 157] on td "30" at bounding box center [152, 162] width 16 height 14
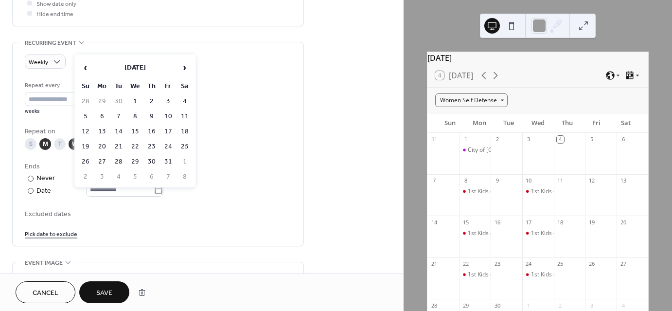
type input "**********"
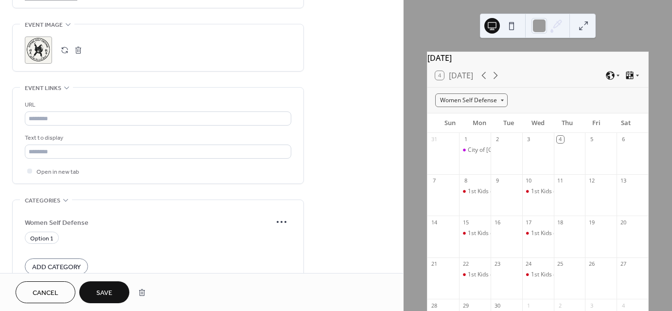
scroll to position [712, 0]
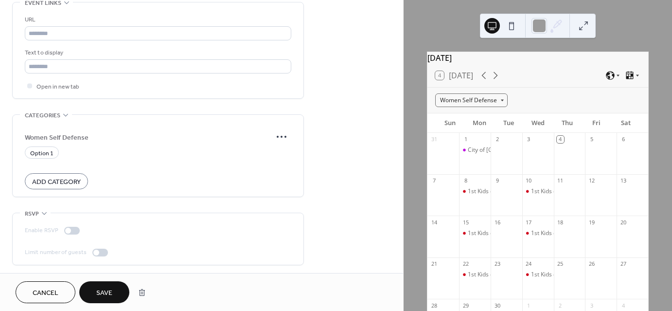
click at [112, 291] on span "Save" at bounding box center [104, 293] width 16 height 10
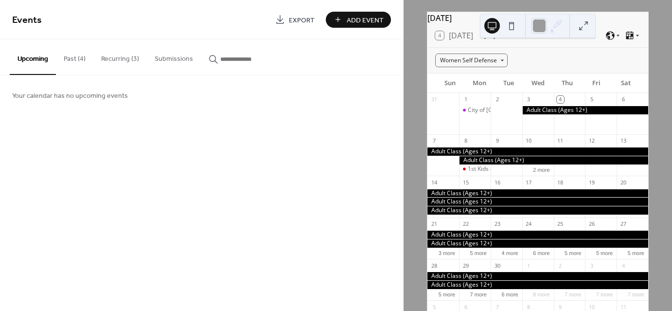
scroll to position [24, 0]
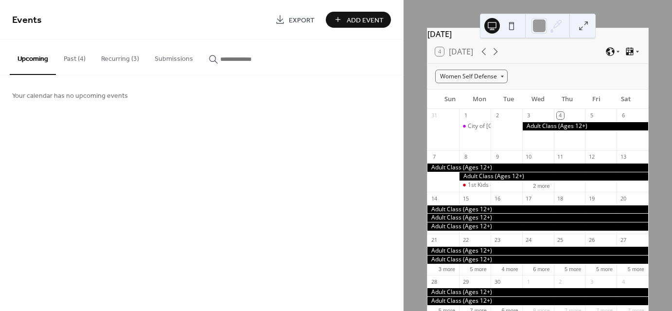
click at [110, 57] on button "Recurring (3)" at bounding box center [119, 56] width 53 height 35
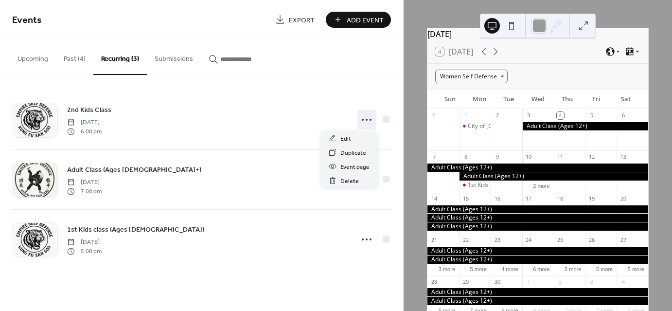
click at [369, 123] on icon at bounding box center [367, 120] width 16 height 16
click at [351, 137] on div "Edit" at bounding box center [349, 138] width 56 height 14
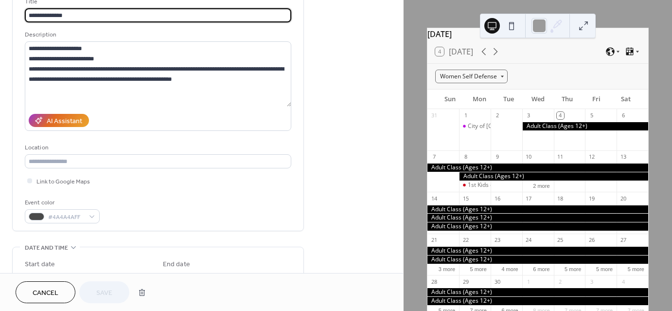
scroll to position [195, 0]
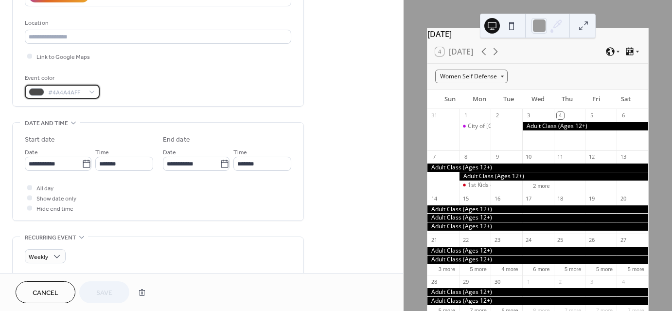
click at [91, 89] on div "#4A4A4AFF" at bounding box center [62, 92] width 75 height 14
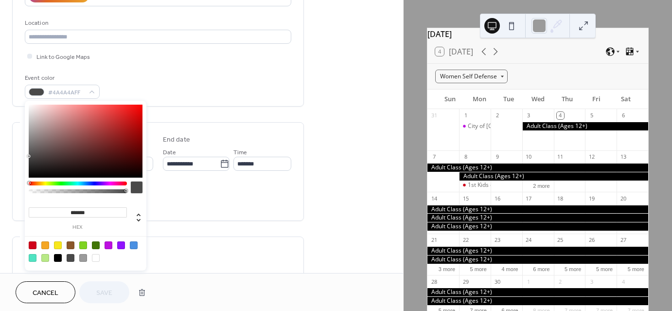
click at [33, 245] on div at bounding box center [33, 245] width 8 height 8
type input "*******"
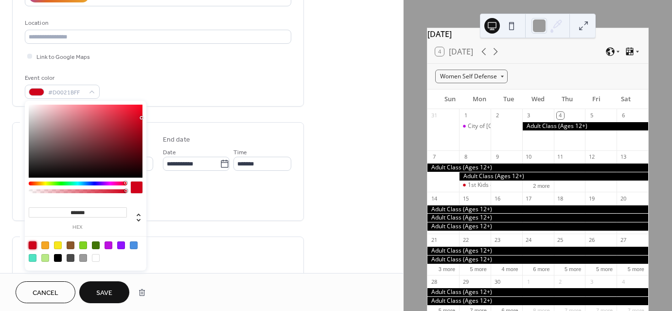
click at [103, 288] on span "Save" at bounding box center [104, 293] width 16 height 10
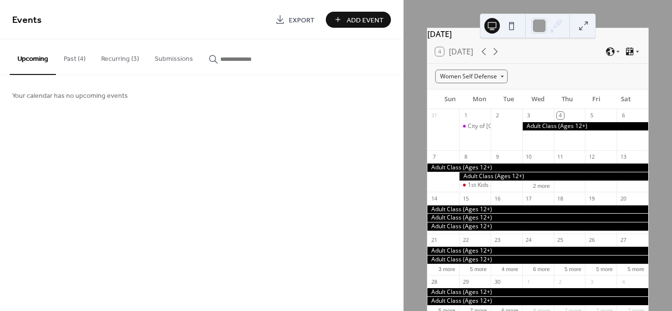
click at [119, 56] on button "Recurring (3)" at bounding box center [119, 56] width 53 height 35
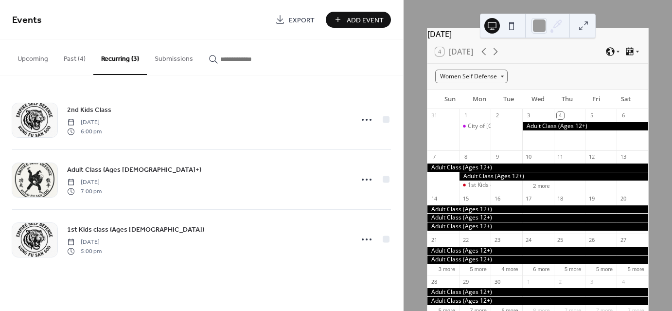
click at [363, 121] on icon at bounding box center [367, 120] width 16 height 16
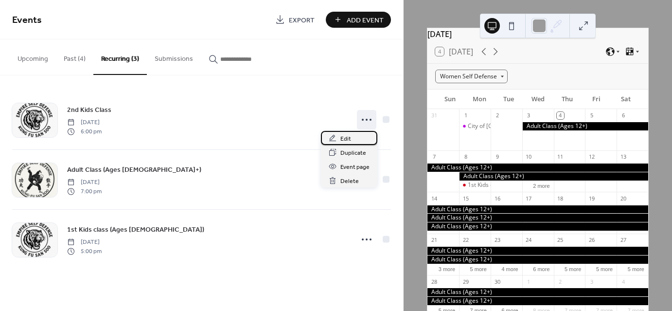
click at [350, 140] on span "Edit" at bounding box center [345, 139] width 11 height 10
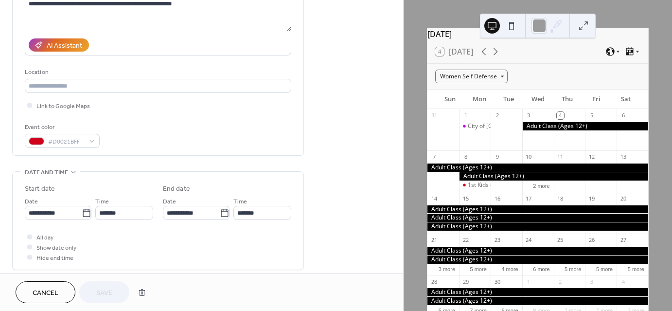
scroll to position [146, 0]
click at [94, 142] on div "#D0021BFF" at bounding box center [62, 140] width 75 height 14
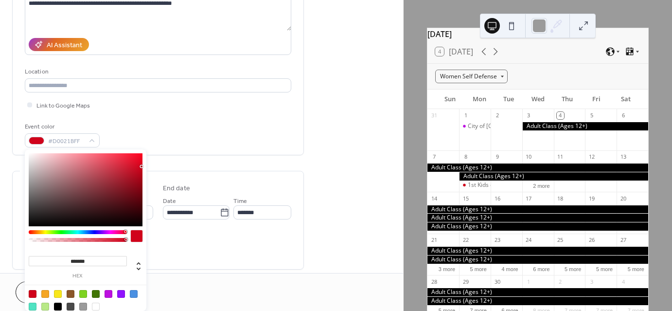
click at [73, 305] on div at bounding box center [71, 306] width 8 height 8
type input "*******"
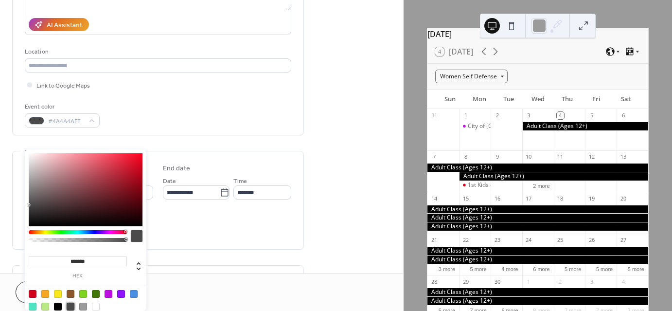
scroll to position [243, 0]
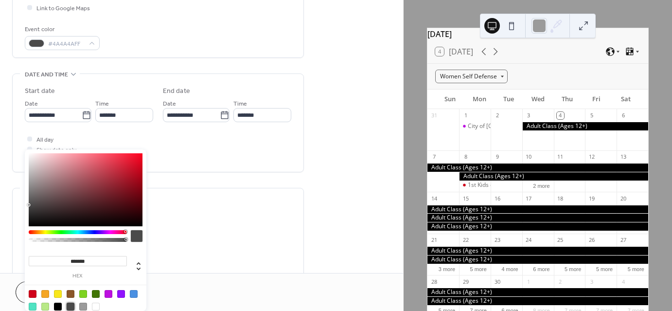
click at [193, 222] on div "**********" at bounding box center [158, 292] width 266 height 184
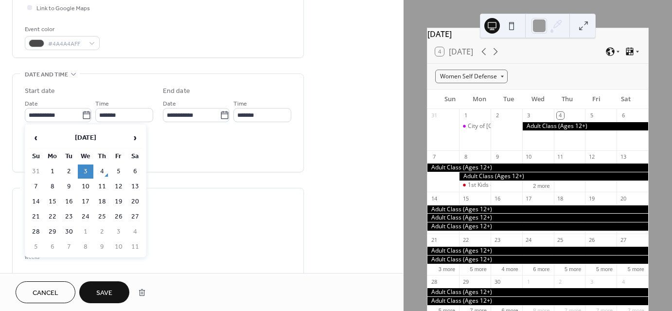
click at [87, 115] on icon at bounding box center [86, 115] width 7 height 8
click at [82, 115] on input "**********" at bounding box center [53, 115] width 57 height 14
click at [82, 175] on td "3" at bounding box center [86, 171] width 16 height 14
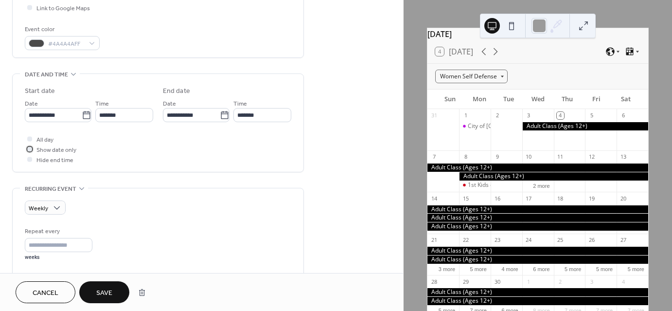
click at [31, 148] on div at bounding box center [29, 148] width 5 height 5
click at [30, 149] on icon at bounding box center [29, 148] width 3 height 3
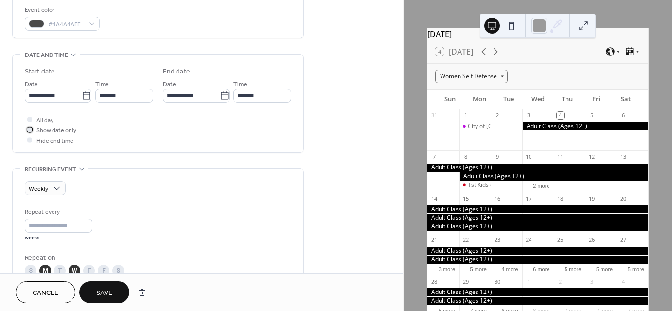
scroll to position [292, 0]
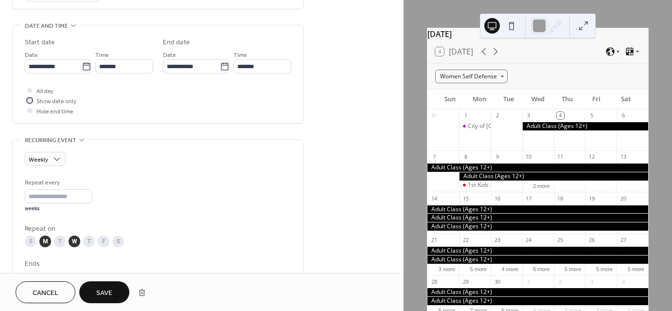
click at [31, 100] on div at bounding box center [29, 100] width 5 height 5
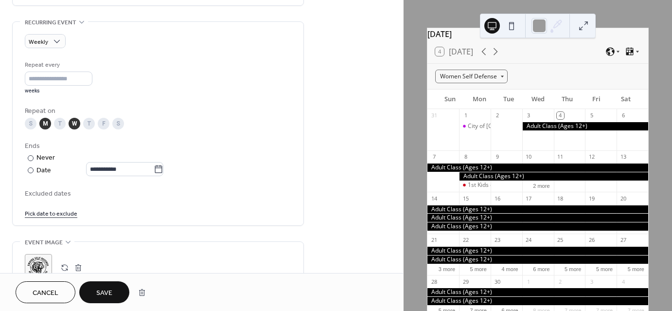
scroll to position [438, 0]
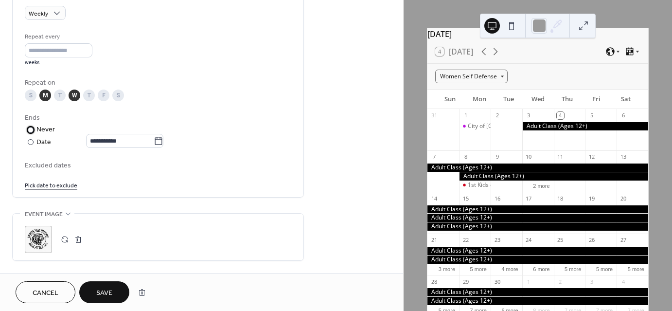
click at [33, 130] on div "​" at bounding box center [30, 129] width 10 height 10
click at [89, 287] on button "Save" at bounding box center [104, 292] width 50 height 22
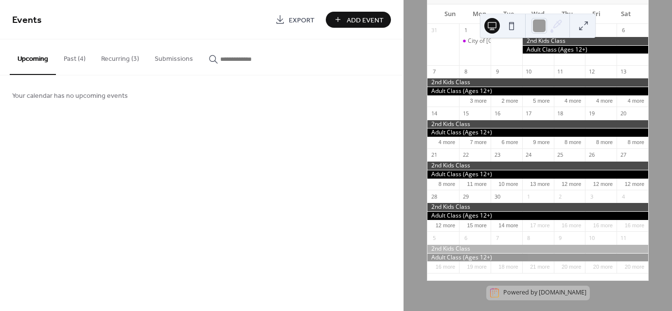
scroll to position [121, 0]
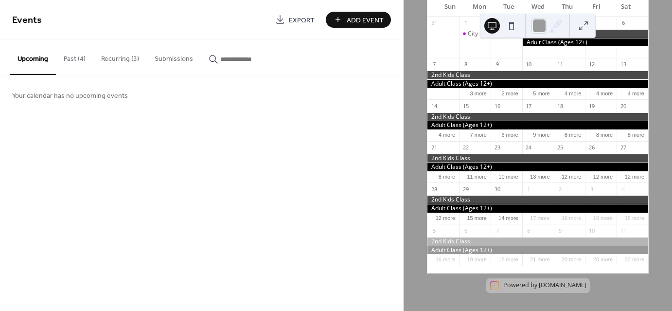
click at [124, 53] on button "Recurring (3)" at bounding box center [119, 56] width 53 height 35
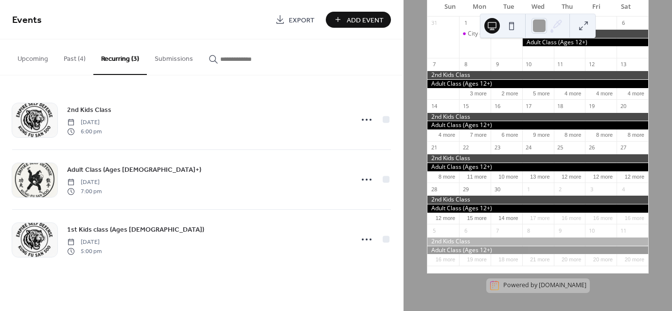
click at [368, 240] on icon at bounding box center [367, 239] width 16 height 16
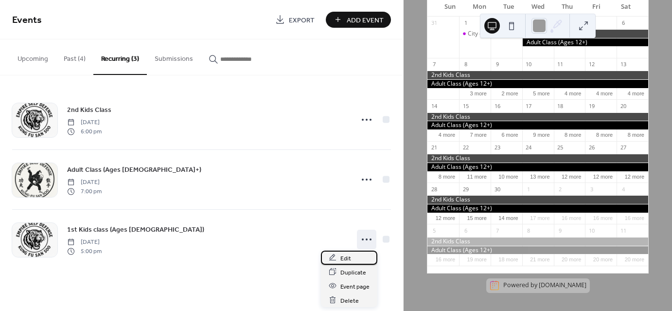
click at [345, 258] on span "Edit" at bounding box center [345, 258] width 11 height 10
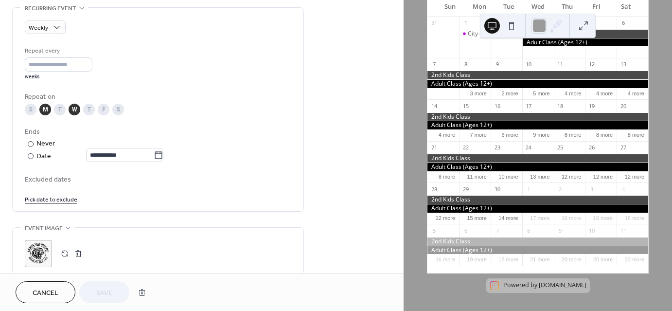
scroll to position [438, 0]
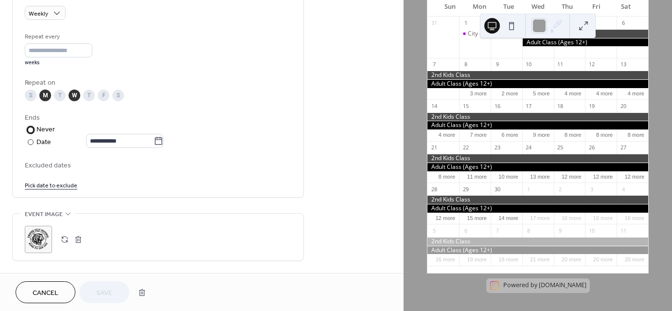
click at [165, 132] on label "​ Never" at bounding box center [95, 129] width 141 height 10
click at [29, 142] on div at bounding box center [31, 142] width 6 height 6
click at [163, 140] on icon at bounding box center [159, 141] width 10 height 10
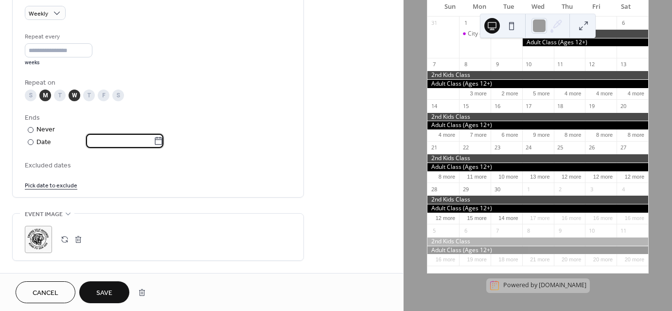
click at [154, 140] on input "text" at bounding box center [120, 141] width 68 height 14
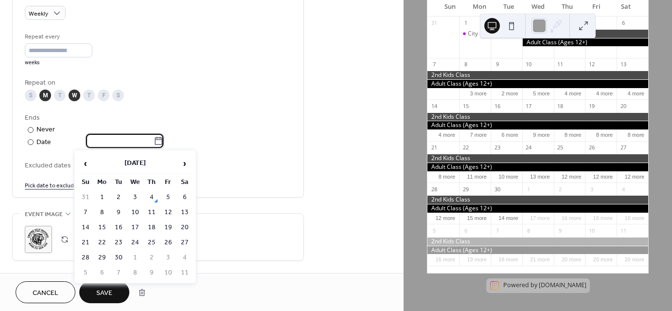
click at [187, 163] on span "›" at bounding box center [184, 163] width 15 height 19
click at [151, 252] on td "30" at bounding box center [152, 257] width 16 height 14
type input "**********"
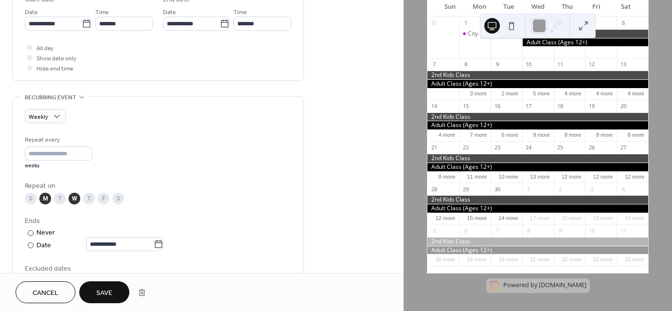
scroll to position [292, 0]
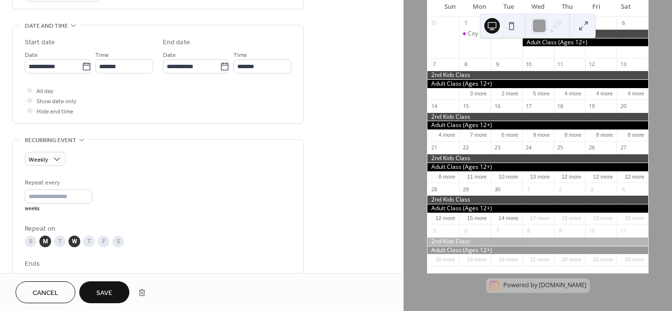
click at [224, 65] on icon at bounding box center [225, 67] width 10 height 10
click at [220, 65] on input "**********" at bounding box center [191, 66] width 57 height 14
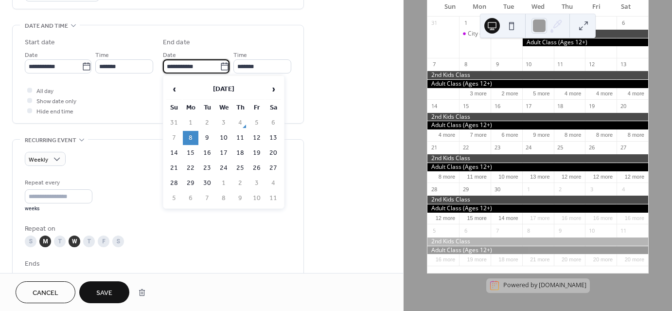
click at [142, 91] on div "All day Show date only Hide end time" at bounding box center [158, 100] width 266 height 31
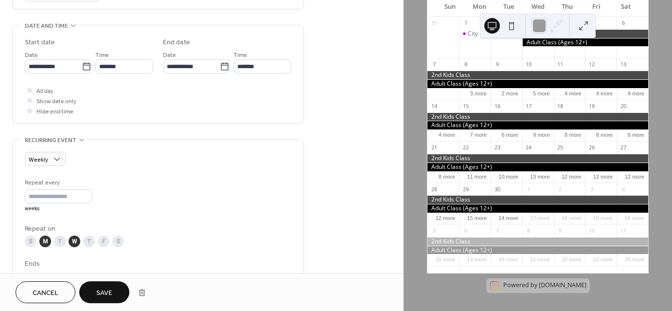
click at [87, 68] on icon at bounding box center [86, 66] width 7 height 8
click at [82, 68] on input "**********" at bounding box center [53, 66] width 57 height 14
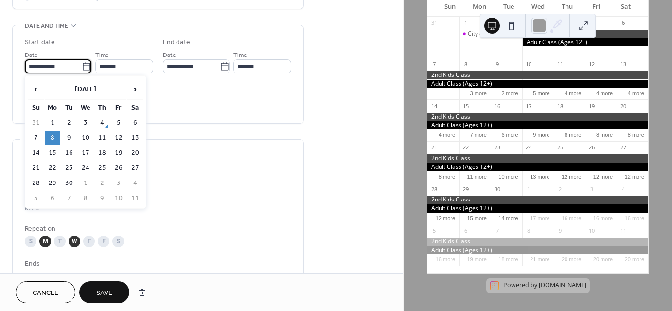
click at [101, 122] on td "4" at bounding box center [102, 123] width 16 height 14
type input "**********"
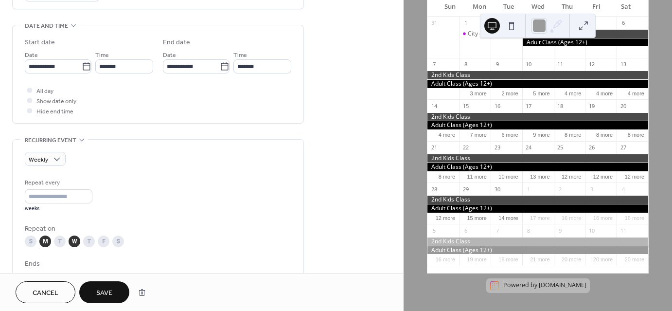
click at [222, 67] on icon at bounding box center [225, 67] width 10 height 10
click at [220, 67] on input "**********" at bounding box center [191, 66] width 57 height 14
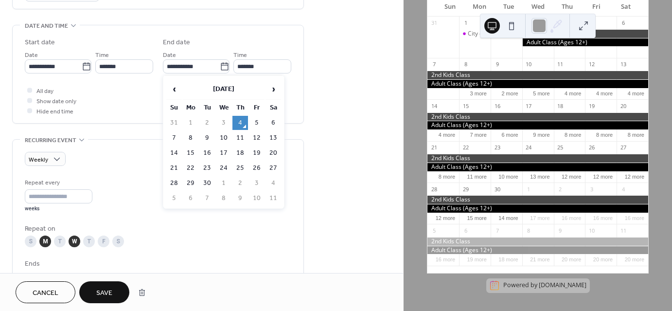
click at [241, 122] on td "4" at bounding box center [240, 123] width 16 height 14
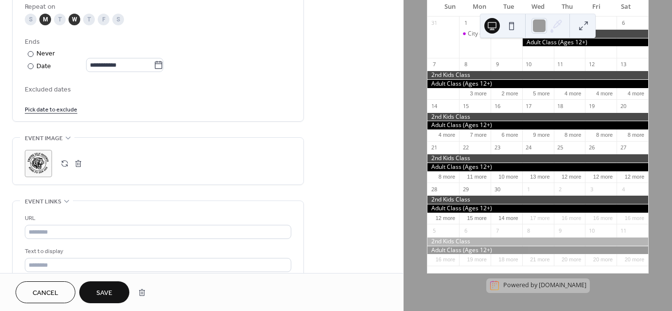
scroll to position [584, 0]
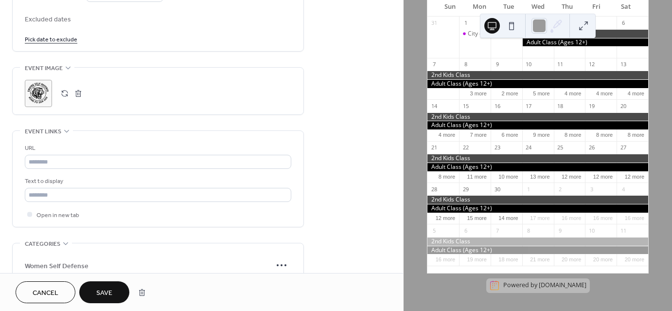
click at [119, 286] on button "Save" at bounding box center [104, 292] width 50 height 22
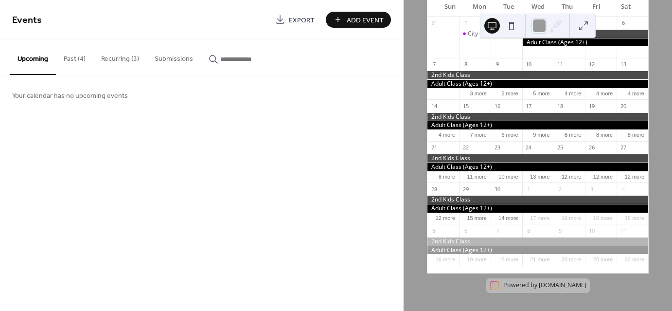
click at [123, 56] on button "Recurring (3)" at bounding box center [119, 56] width 53 height 35
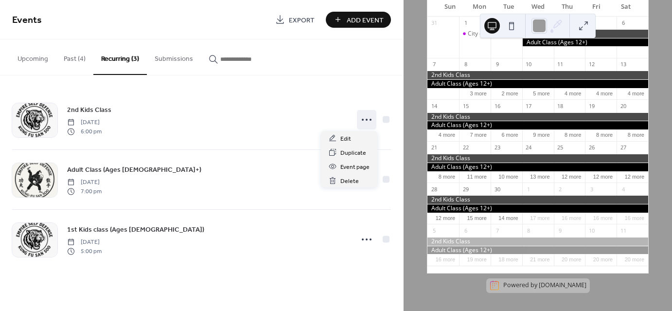
click at [368, 125] on icon at bounding box center [367, 120] width 16 height 16
click at [366, 119] on circle at bounding box center [367, 120] width 2 height 2
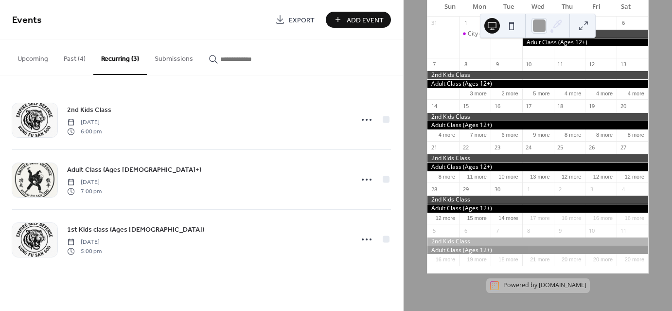
click at [359, 119] on icon at bounding box center [367, 120] width 16 height 16
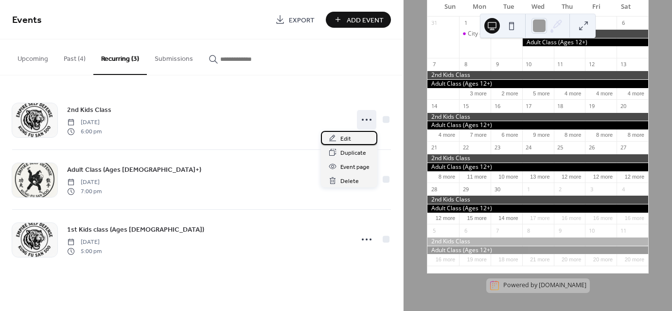
click at [340, 142] on span "Edit" at bounding box center [345, 139] width 11 height 10
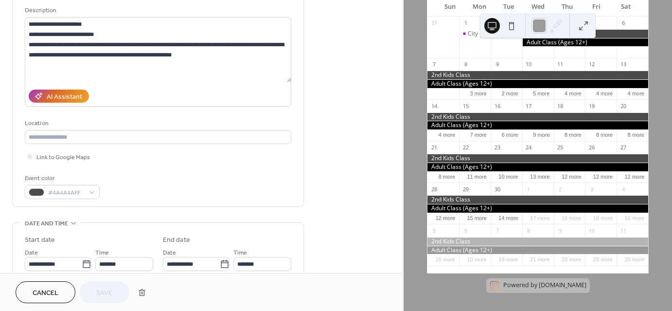
scroll to position [146, 0]
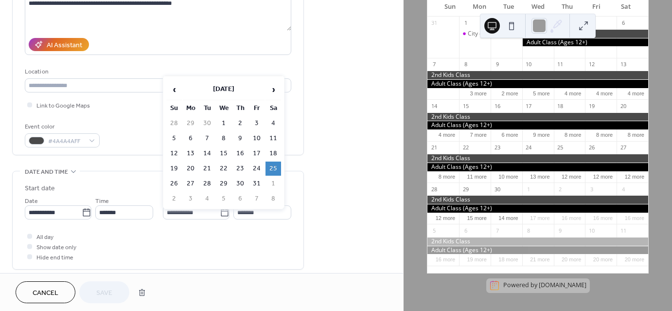
click at [224, 213] on icon at bounding box center [225, 213] width 10 height 10
click at [220, 213] on input "**********" at bounding box center [191, 212] width 57 height 14
click at [174, 92] on span "‹" at bounding box center [174, 89] width 15 height 19
click at [240, 122] on td "4" at bounding box center [240, 123] width 16 height 14
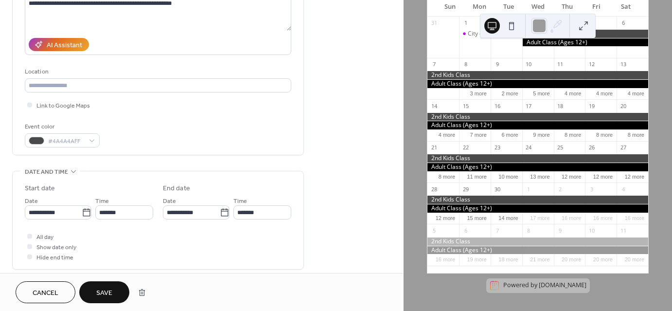
click at [221, 213] on icon at bounding box center [225, 213] width 10 height 10
click at [220, 213] on input "**********" at bounding box center [191, 212] width 57 height 14
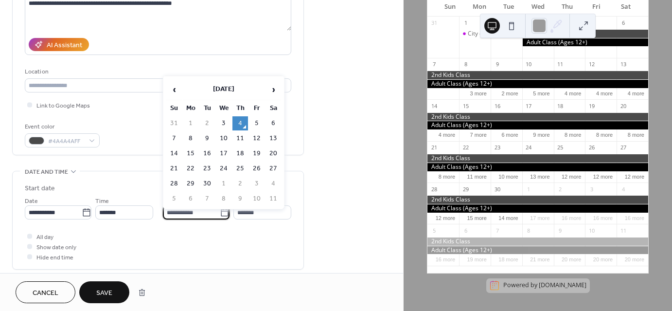
click at [225, 116] on td "3" at bounding box center [224, 123] width 16 height 14
type input "**********"
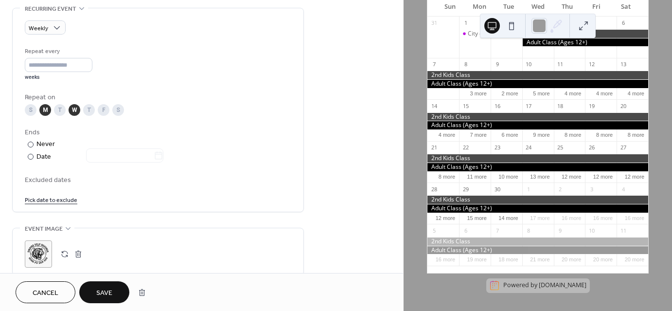
scroll to position [438, 0]
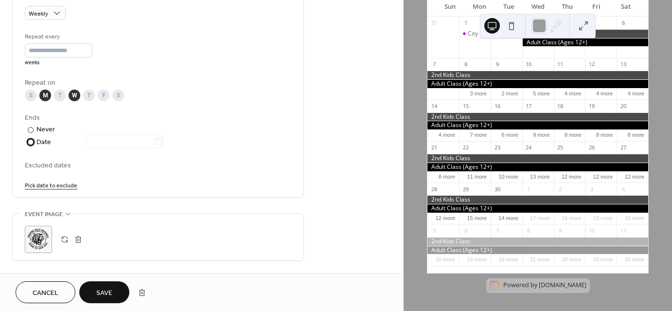
click at [33, 142] on div "​" at bounding box center [30, 142] width 10 height 10
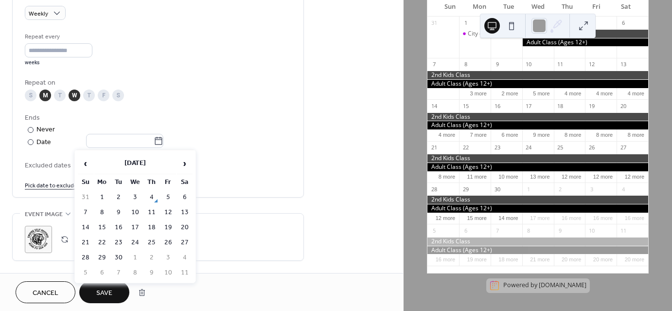
click at [163, 141] on icon at bounding box center [159, 141] width 10 height 10
click at [154, 141] on input "text" at bounding box center [120, 141] width 68 height 14
click at [182, 163] on span "›" at bounding box center [184, 163] width 15 height 19
click at [88, 163] on span "‹" at bounding box center [85, 163] width 15 height 19
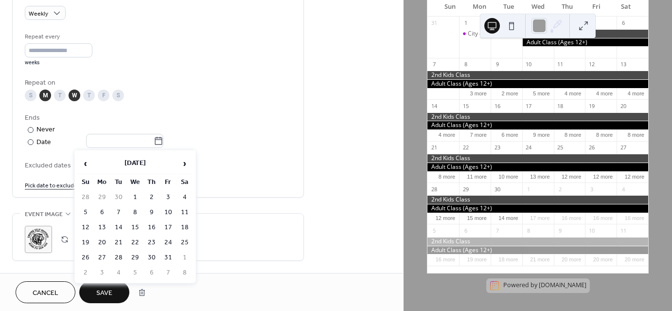
click at [154, 251] on td "30" at bounding box center [152, 257] width 16 height 14
type input "**********"
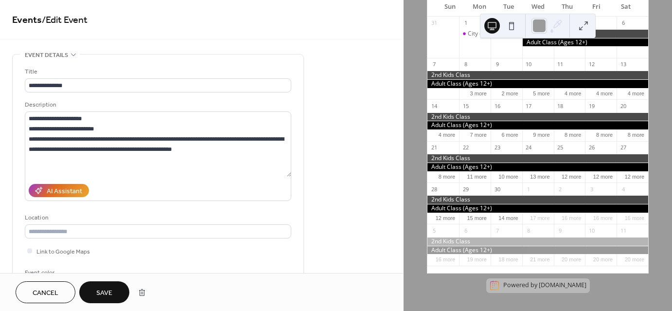
scroll to position [195, 0]
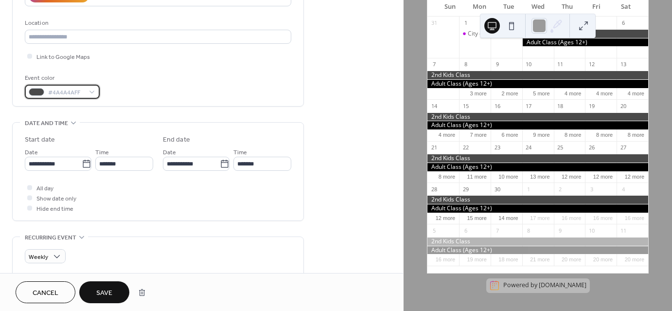
click at [94, 87] on div "#4A4A4AFF" at bounding box center [62, 92] width 75 height 14
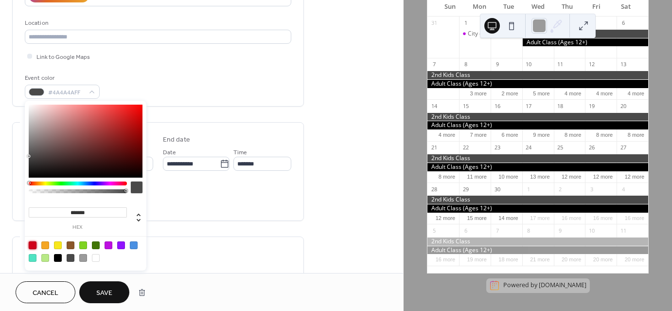
click at [31, 243] on div at bounding box center [33, 245] width 8 height 8
type input "*******"
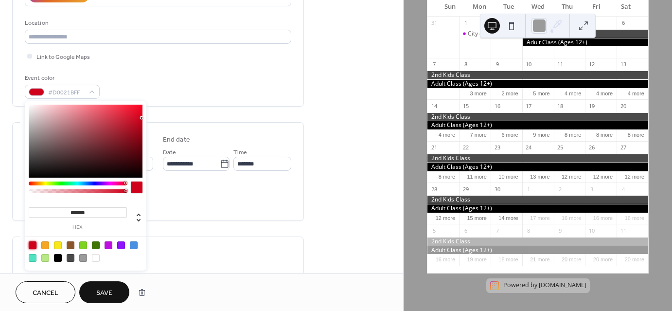
click at [99, 288] on span "Save" at bounding box center [104, 293] width 16 height 10
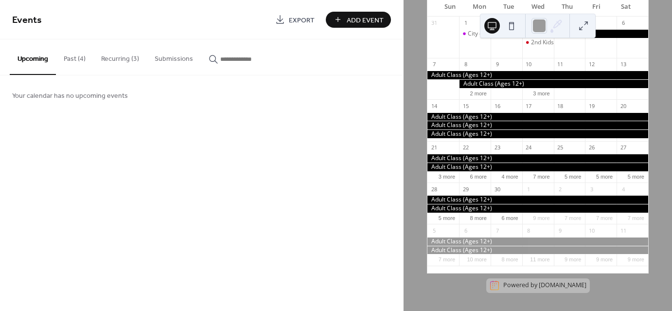
click at [109, 54] on button "Recurring (3)" at bounding box center [119, 56] width 53 height 35
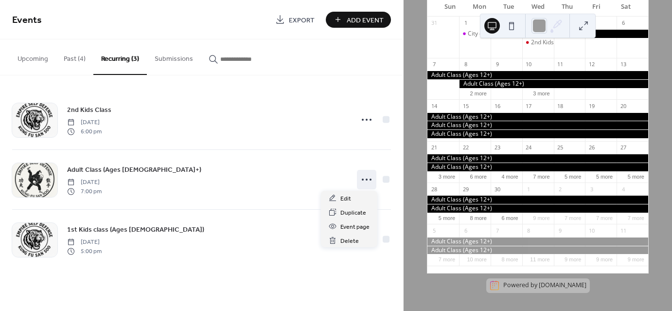
click at [367, 178] on circle at bounding box center [367, 179] width 2 height 2
click at [350, 194] on span "Edit" at bounding box center [345, 199] width 11 height 10
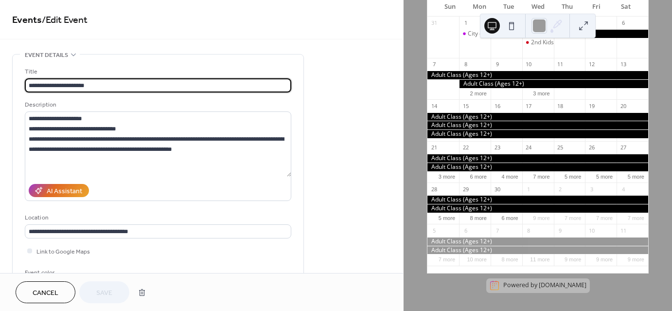
type input "**********"
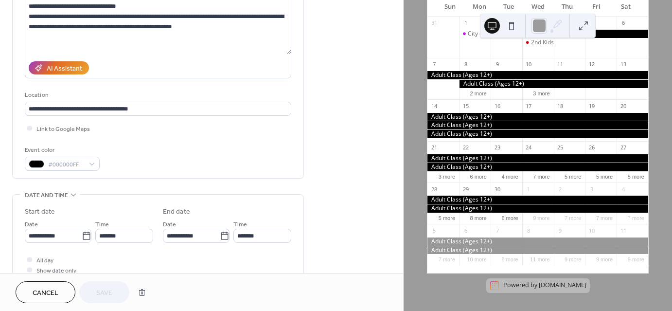
scroll to position [146, 0]
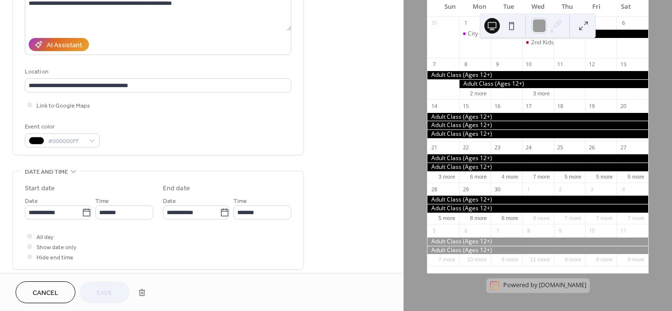
click at [221, 215] on icon at bounding box center [224, 212] width 7 height 8
click at [220, 215] on input "**********" at bounding box center [191, 212] width 57 height 14
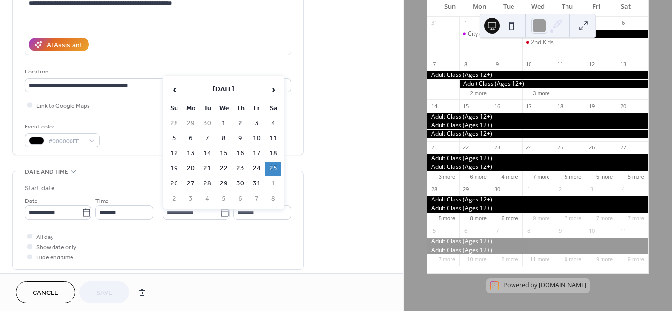
click at [174, 91] on span "‹" at bounding box center [174, 89] width 15 height 19
click at [227, 121] on td "3" at bounding box center [224, 123] width 16 height 14
type input "**********"
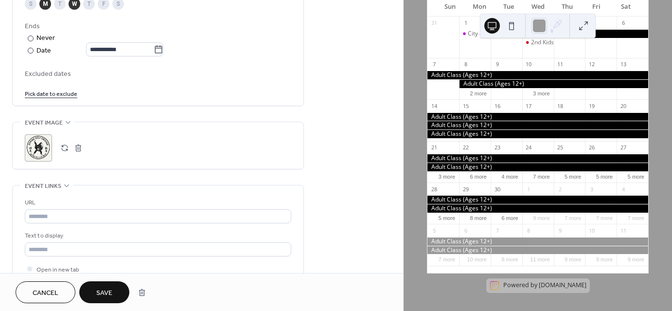
scroll to position [535, 0]
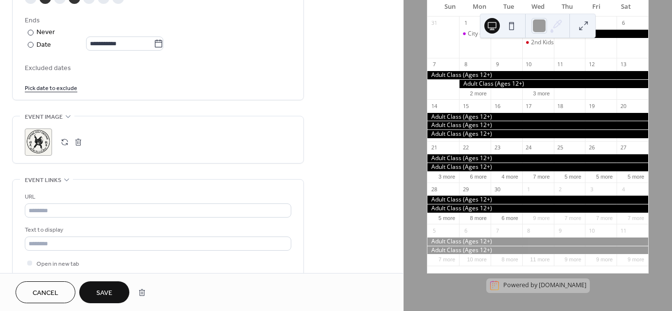
click at [97, 283] on button "Save" at bounding box center [104, 292] width 50 height 22
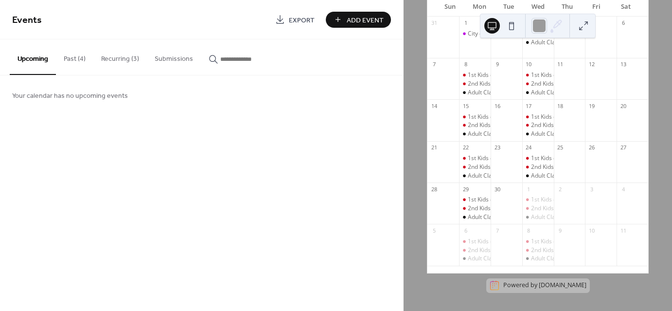
click at [353, 23] on span "Add Event" at bounding box center [365, 20] width 37 height 10
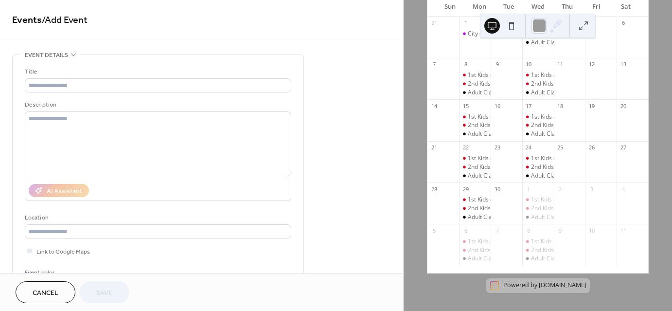
click at [58, 291] on span "Cancel" at bounding box center [46, 293] width 26 height 10
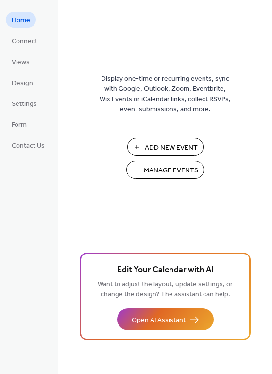
click at [142, 171] on button "Manage Events" at bounding box center [165, 170] width 78 height 18
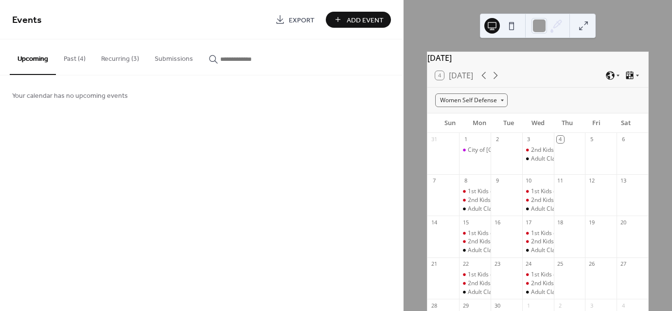
click at [109, 56] on button "Recurring (3)" at bounding box center [119, 56] width 53 height 35
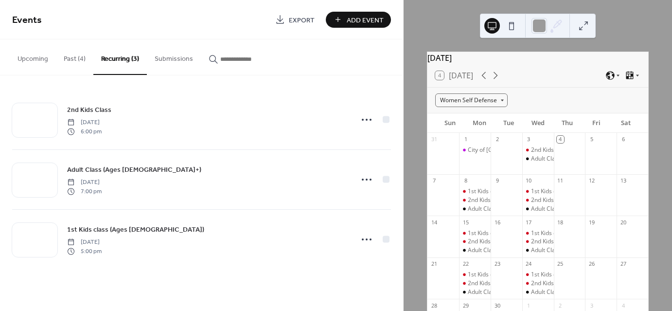
click at [371, 116] on icon at bounding box center [367, 120] width 16 height 16
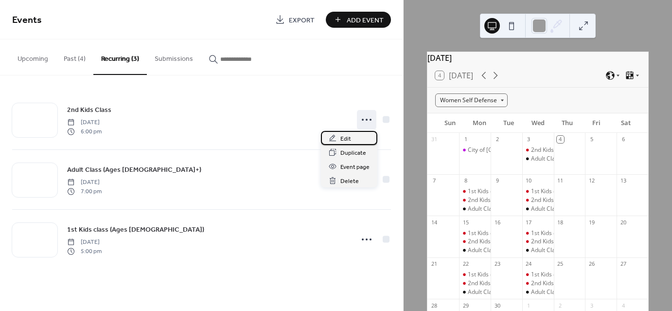
click at [352, 138] on div "Edit" at bounding box center [349, 138] width 56 height 14
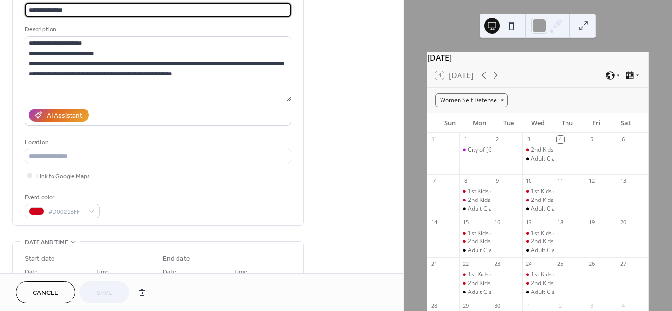
scroll to position [97, 0]
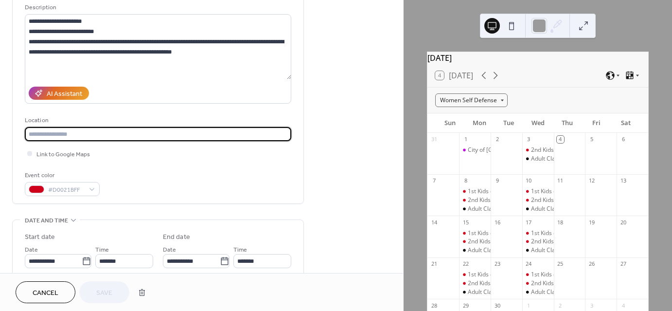
click at [76, 133] on input "text" at bounding box center [158, 134] width 266 height 14
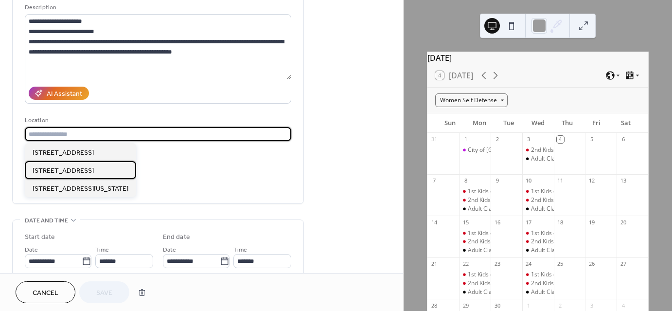
click at [84, 167] on span "214 N Palm Ave, Rialto, CA 92376 room 402" at bounding box center [63, 170] width 61 height 10
type input "**********"
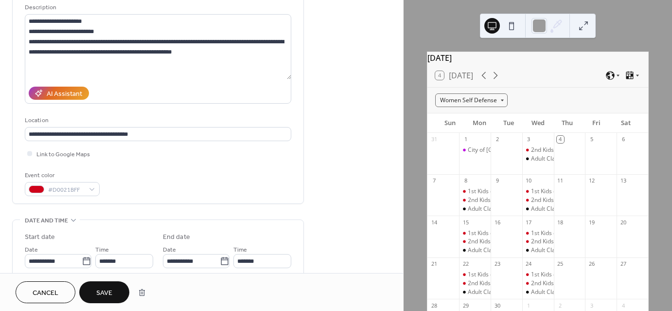
click at [98, 288] on span "Save" at bounding box center [104, 293] width 16 height 10
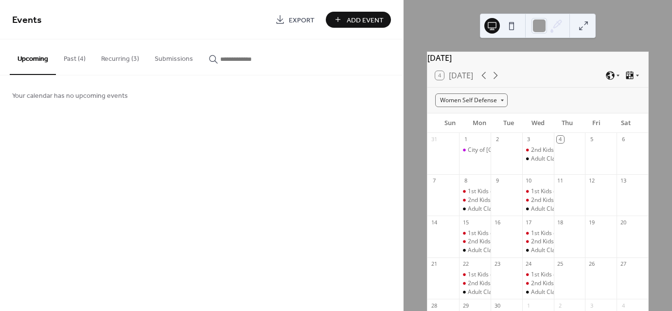
click at [112, 56] on button "Recurring (3)" at bounding box center [119, 56] width 53 height 35
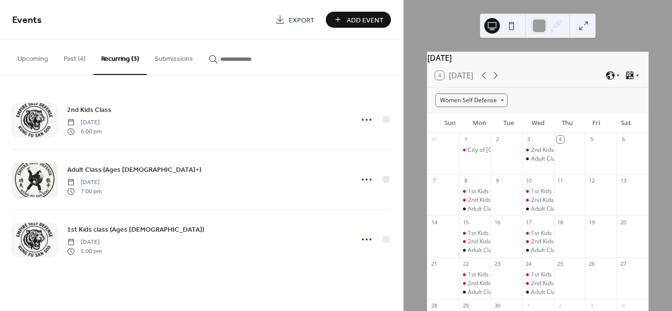
click at [365, 239] on icon at bounding box center [367, 239] width 16 height 16
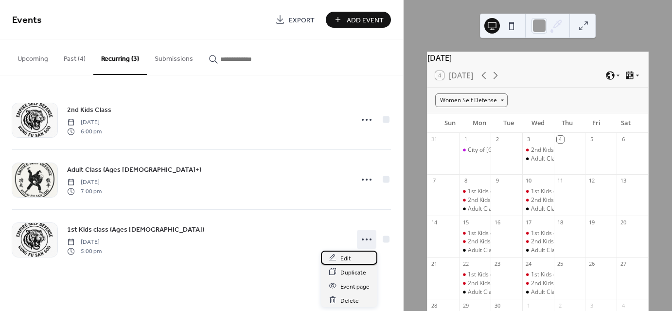
click at [352, 257] on div "Edit" at bounding box center [349, 257] width 56 height 14
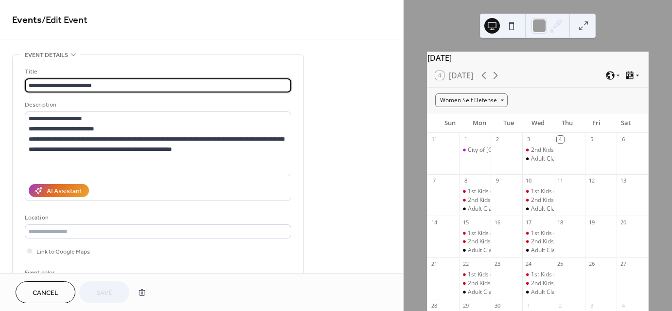
type input "**********"
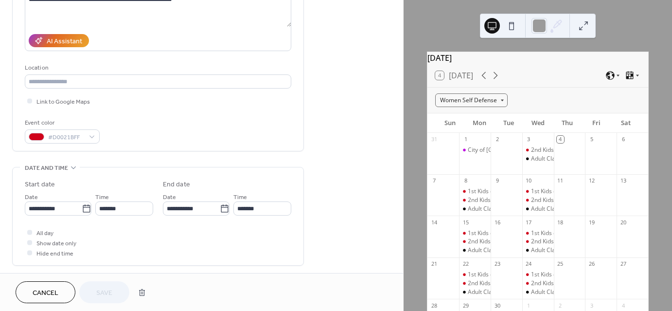
scroll to position [146, 0]
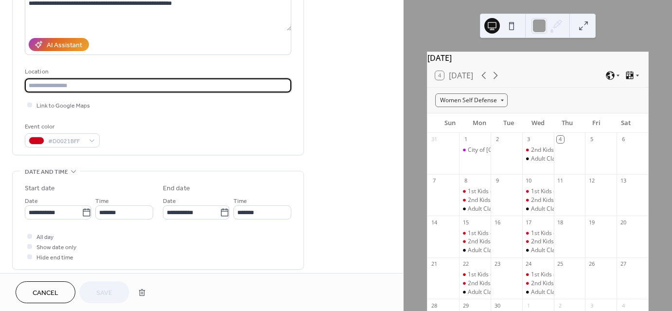
click at [88, 85] on input "text" at bounding box center [158, 85] width 266 height 14
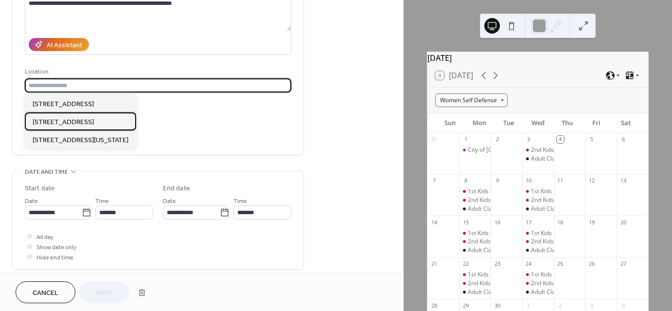
click at [94, 124] on span "214 N Palm Ave, Rialto, CA 92376 room 402" at bounding box center [63, 122] width 61 height 10
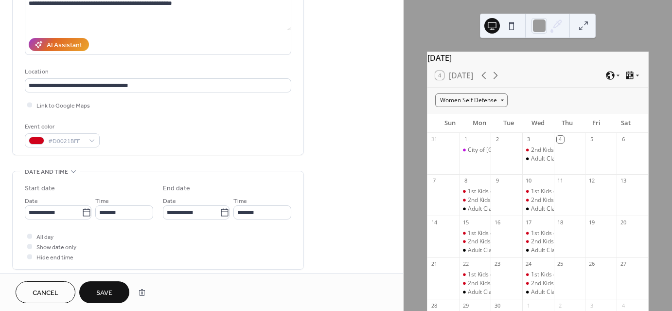
type input "**********"
click at [119, 297] on button "Save" at bounding box center [104, 292] width 50 height 22
